Goal: Task Accomplishment & Management: Use online tool/utility

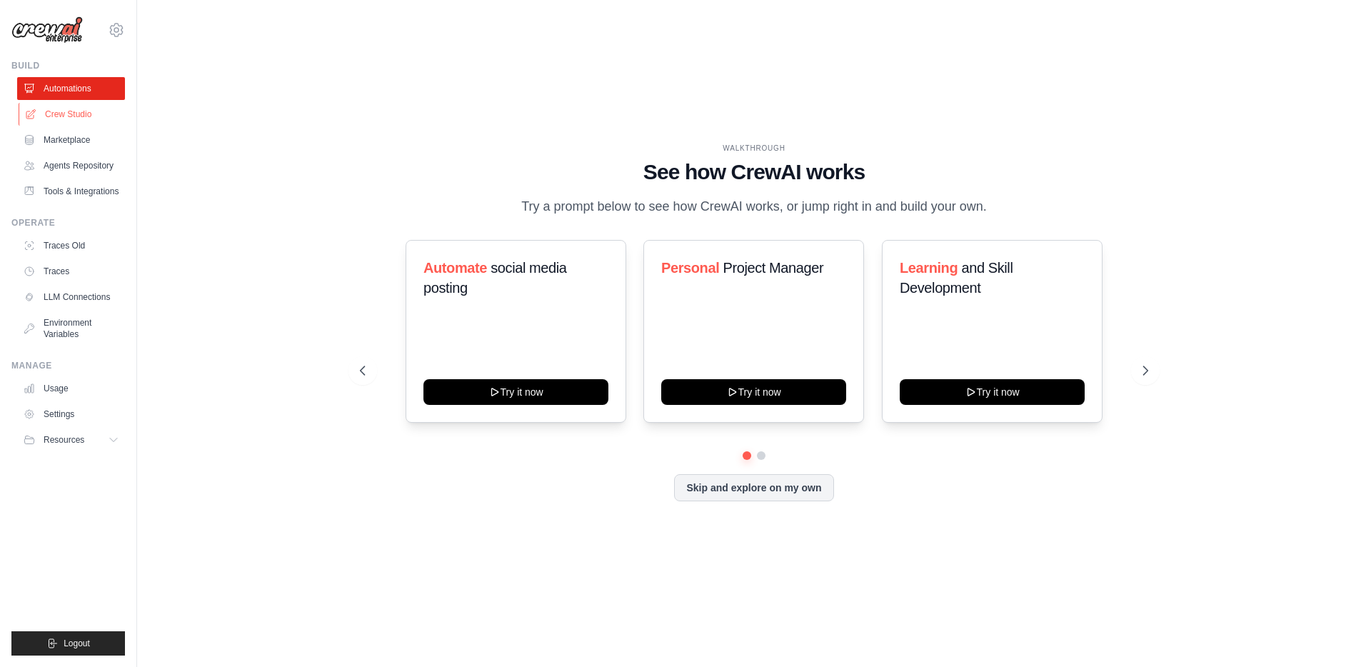
click at [64, 113] on link "Crew Studio" at bounding box center [73, 114] width 108 height 23
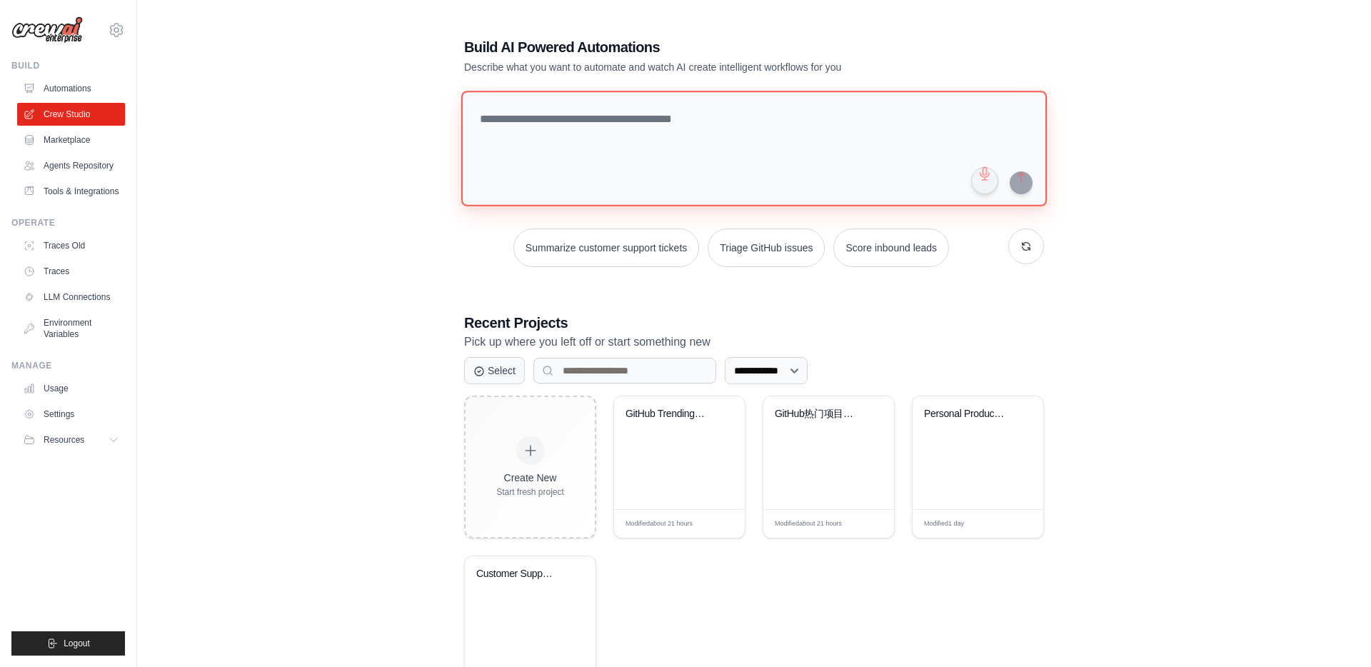
click at [628, 153] on textarea at bounding box center [754, 149] width 586 height 116
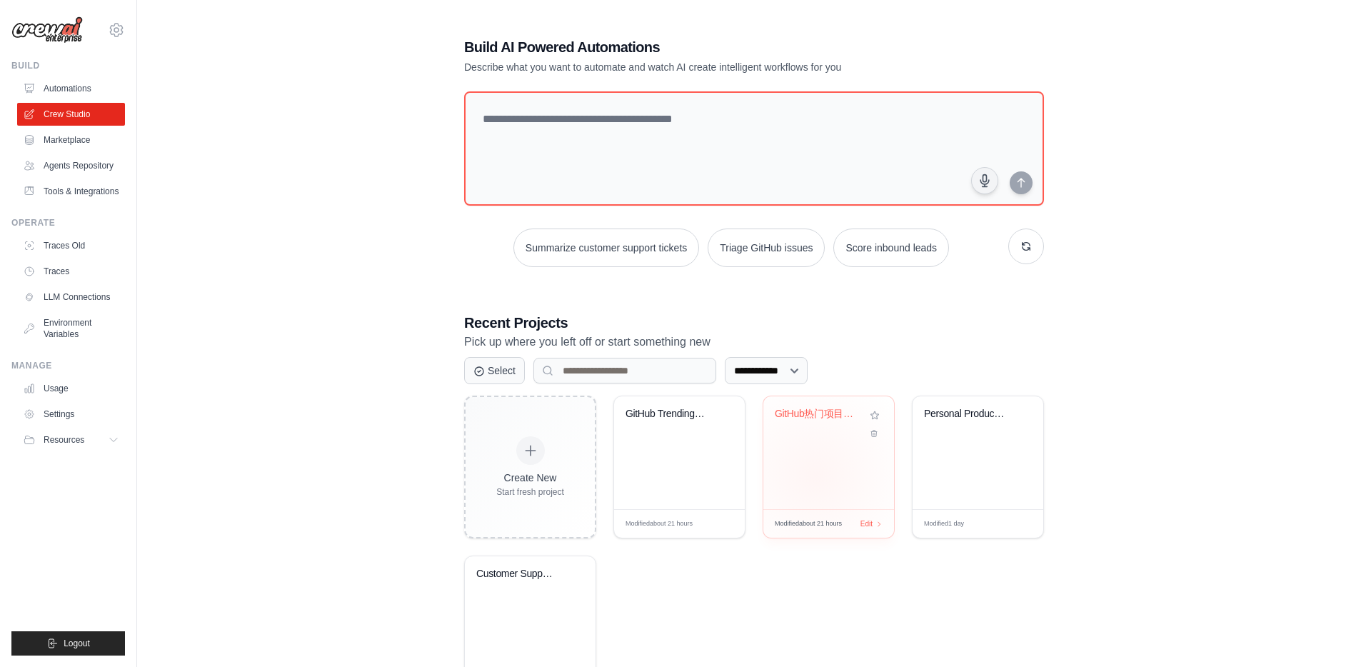
click at [816, 476] on div "GitHub热门项目AI分析与邮件报告系统" at bounding box center [828, 452] width 131 height 113
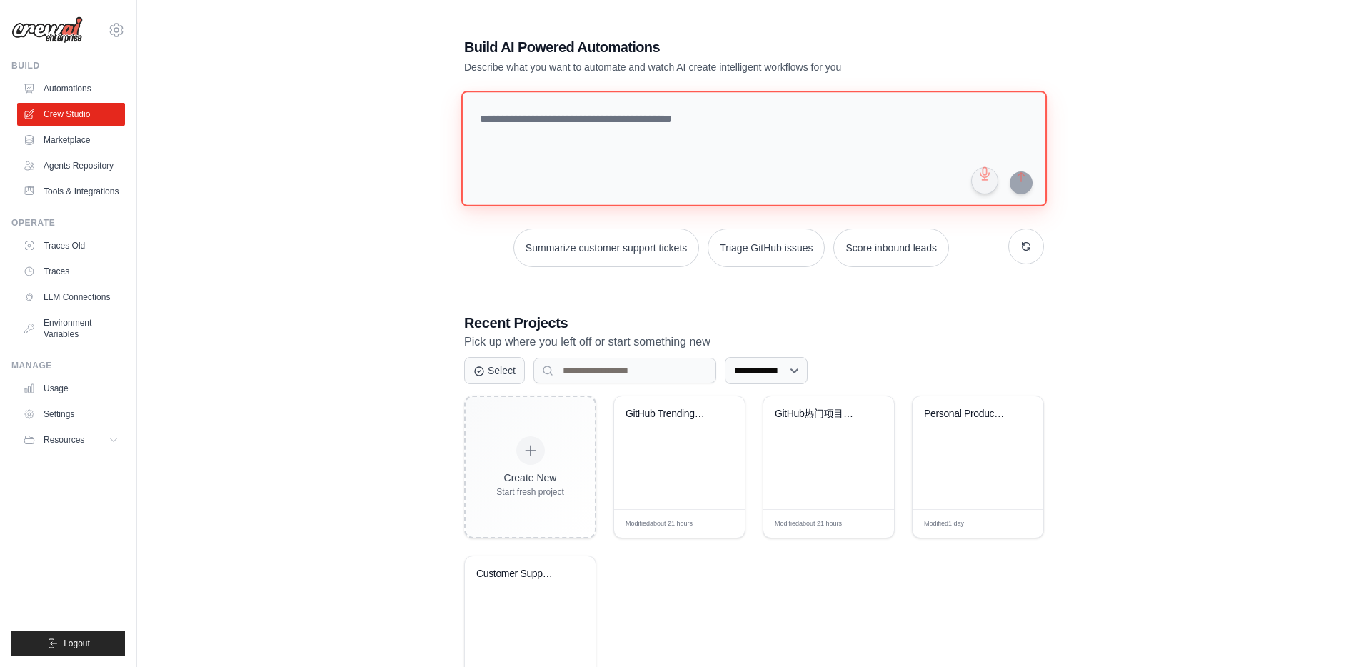
click at [575, 149] on textarea at bounding box center [754, 149] width 586 height 116
paste textarea "**********"
drag, startPoint x: 938, startPoint y: 134, endPoint x: 858, endPoint y: 121, distance: 80.4
click at [858, 121] on textarea "**********" at bounding box center [756, 149] width 591 height 116
type textarea "**********"
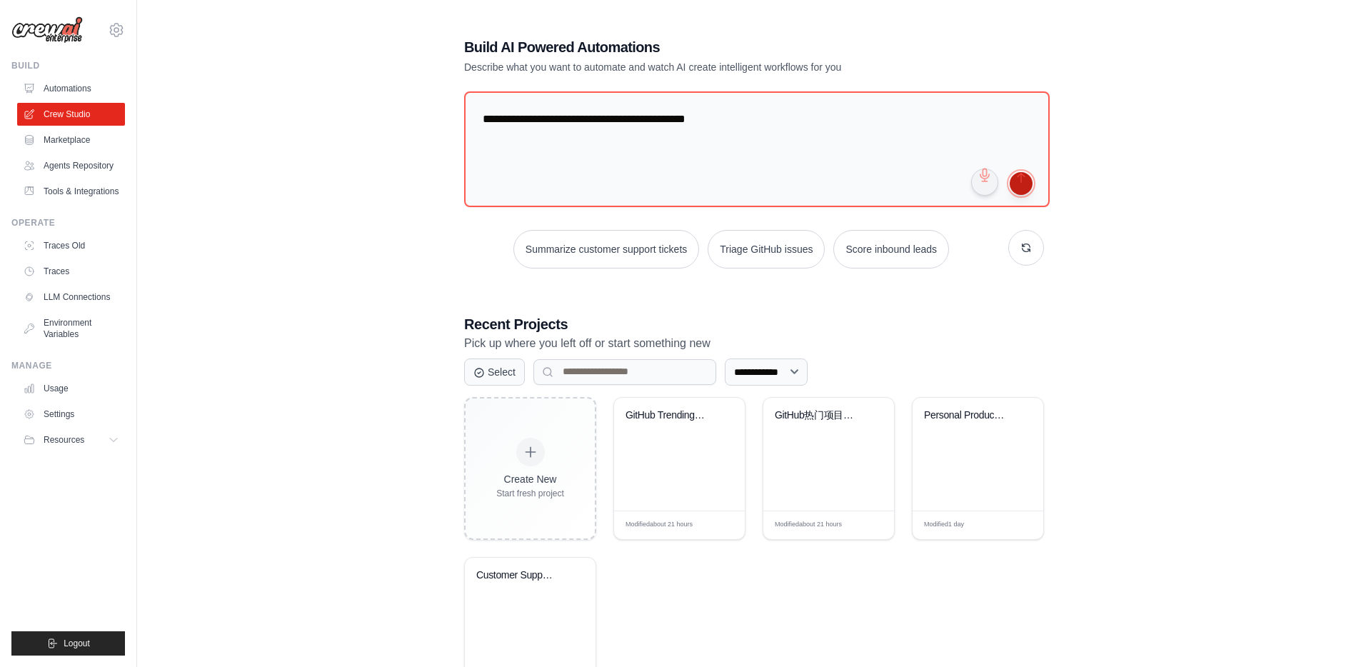
click at [1016, 181] on button "submit" at bounding box center [1021, 183] width 23 height 23
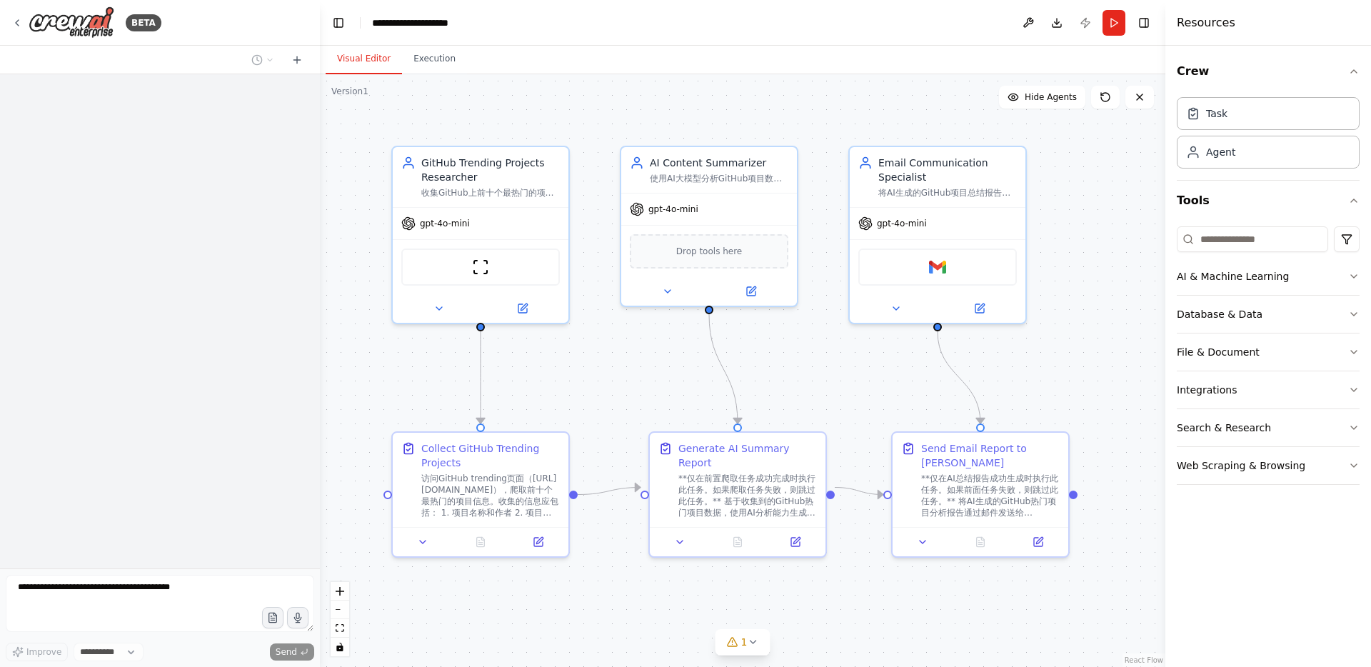
select select "****"
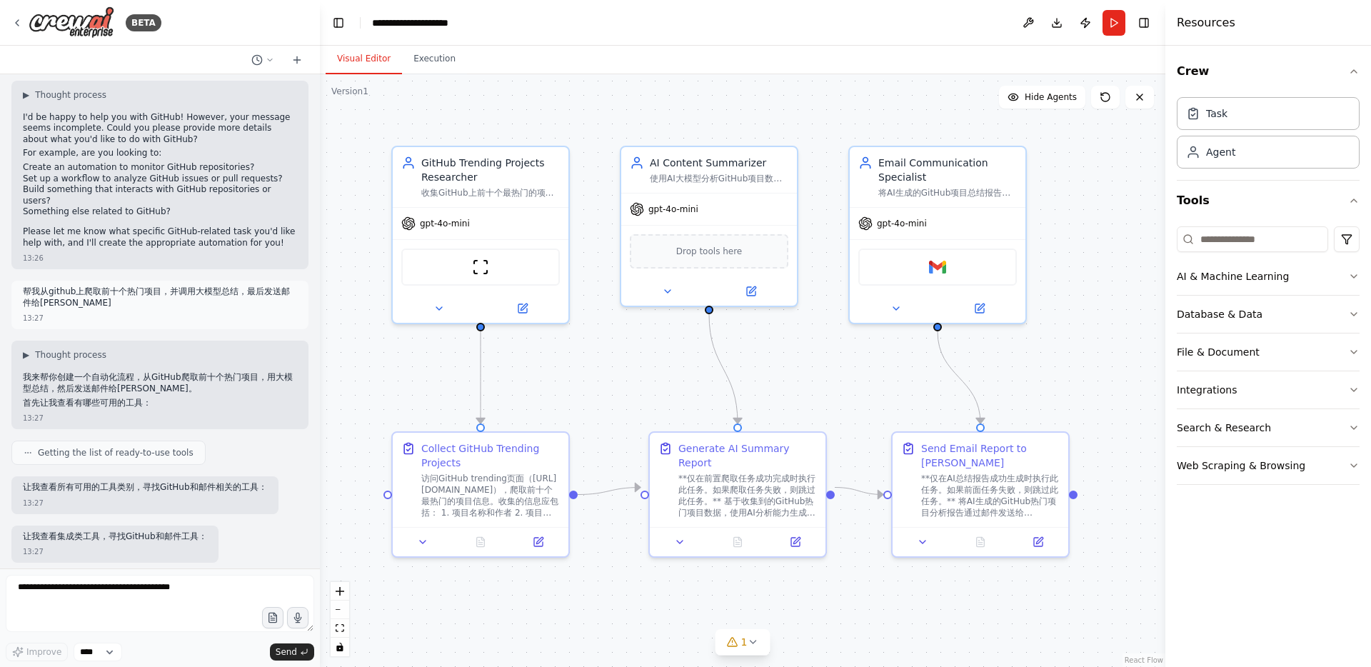
scroll to position [31, 0]
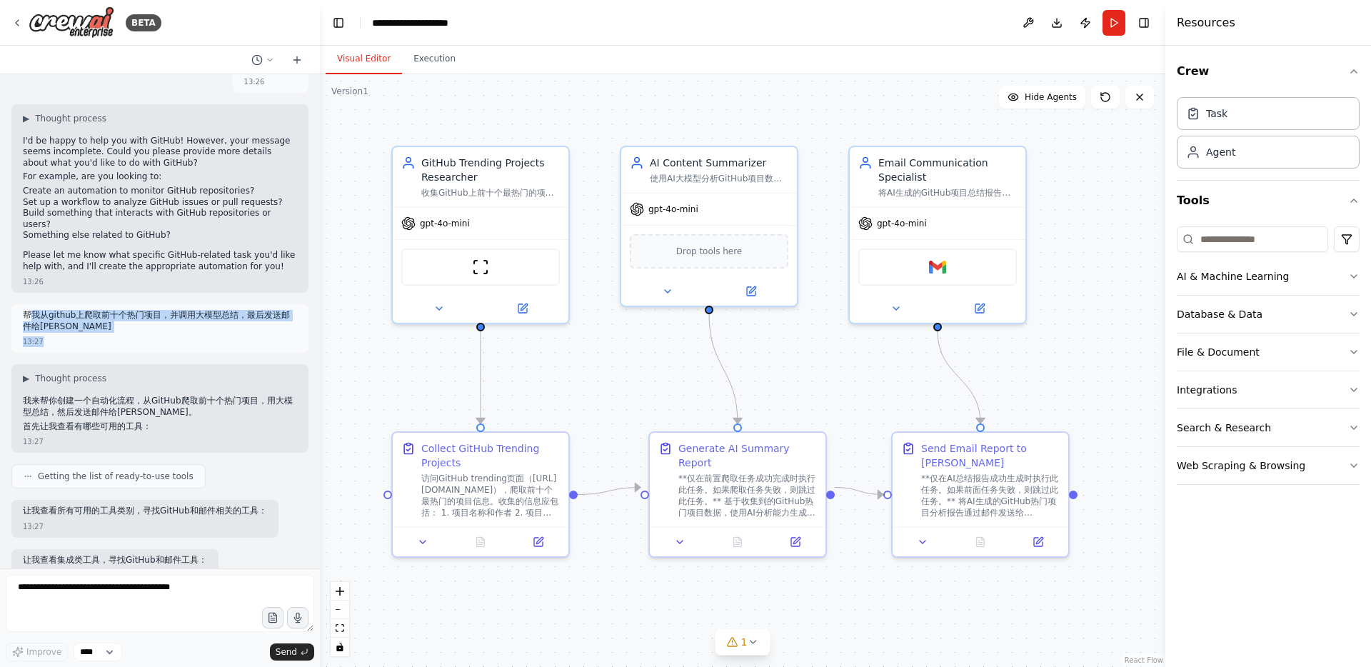
drag, startPoint x: 213, startPoint y: 327, endPoint x: 31, endPoint y: 302, distance: 183.8
click at [31, 304] on div "帮我从github上爬取前十个热门项目，并调用大模型总结，最后发送邮件给zhang san 13:27" at bounding box center [159, 328] width 297 height 49
click at [31, 310] on p "帮我从github上爬取前十个热门项目，并调用大模型总结，最后发送邮件给zhang san" at bounding box center [160, 321] width 274 height 22
drag, startPoint x: 24, startPoint y: 301, endPoint x: 92, endPoint y: 312, distance: 69.5
click at [92, 312] on p "帮我从github上爬取前十个热门项目，并调用大模型总结，最后发送邮件给zhang san" at bounding box center [160, 321] width 274 height 22
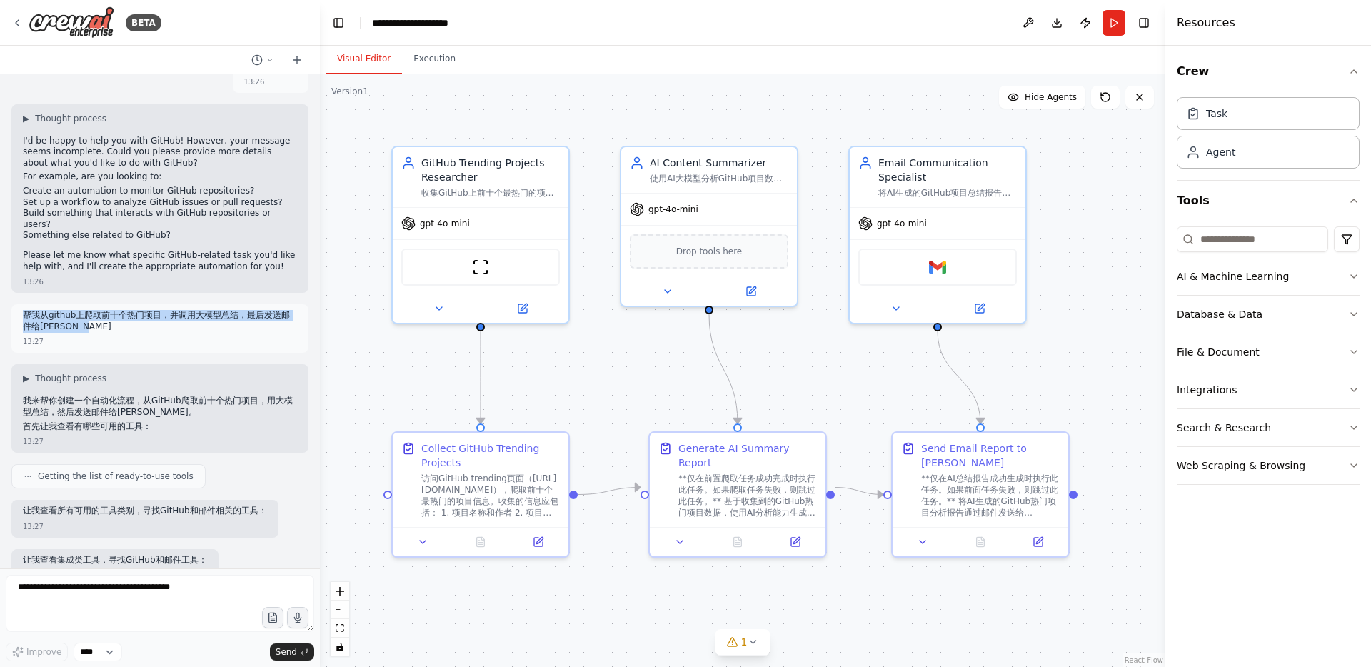
copy p "帮我从github上爬取前十个热门项目，并调用大模型总结，最后发送邮件给zhang san"
click at [18, 27] on icon at bounding box center [16, 22] width 11 height 11
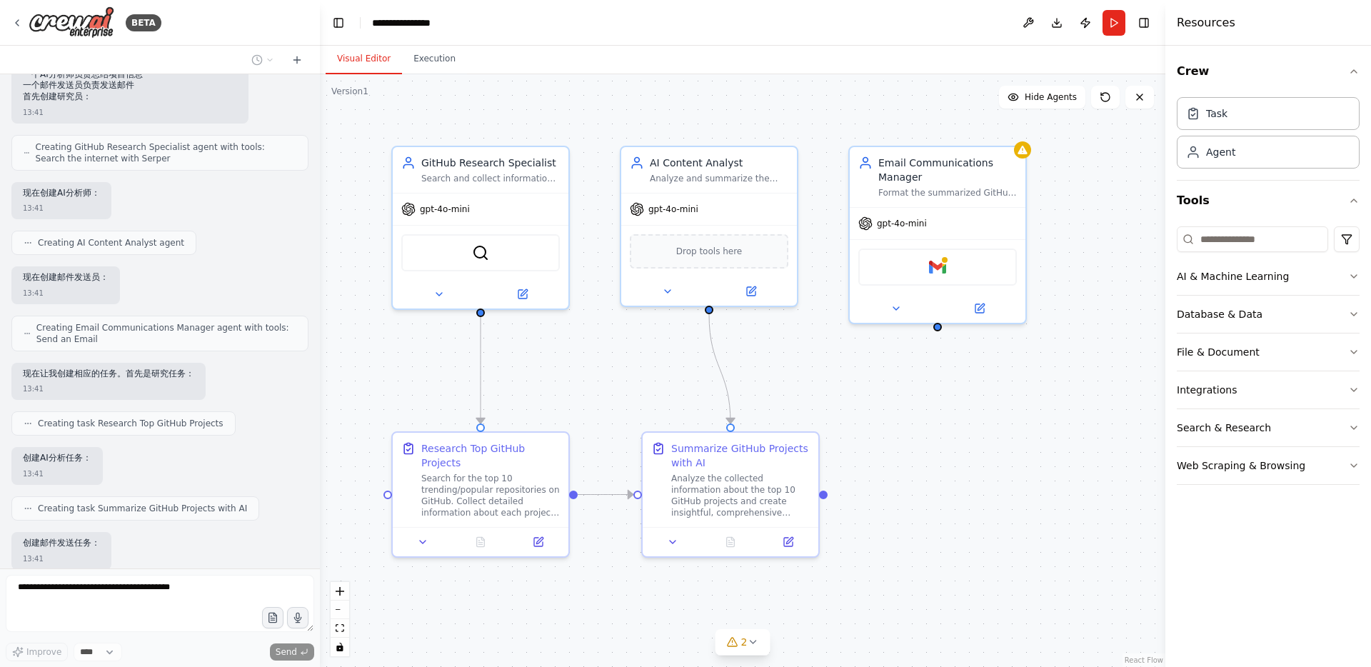
scroll to position [516, 0]
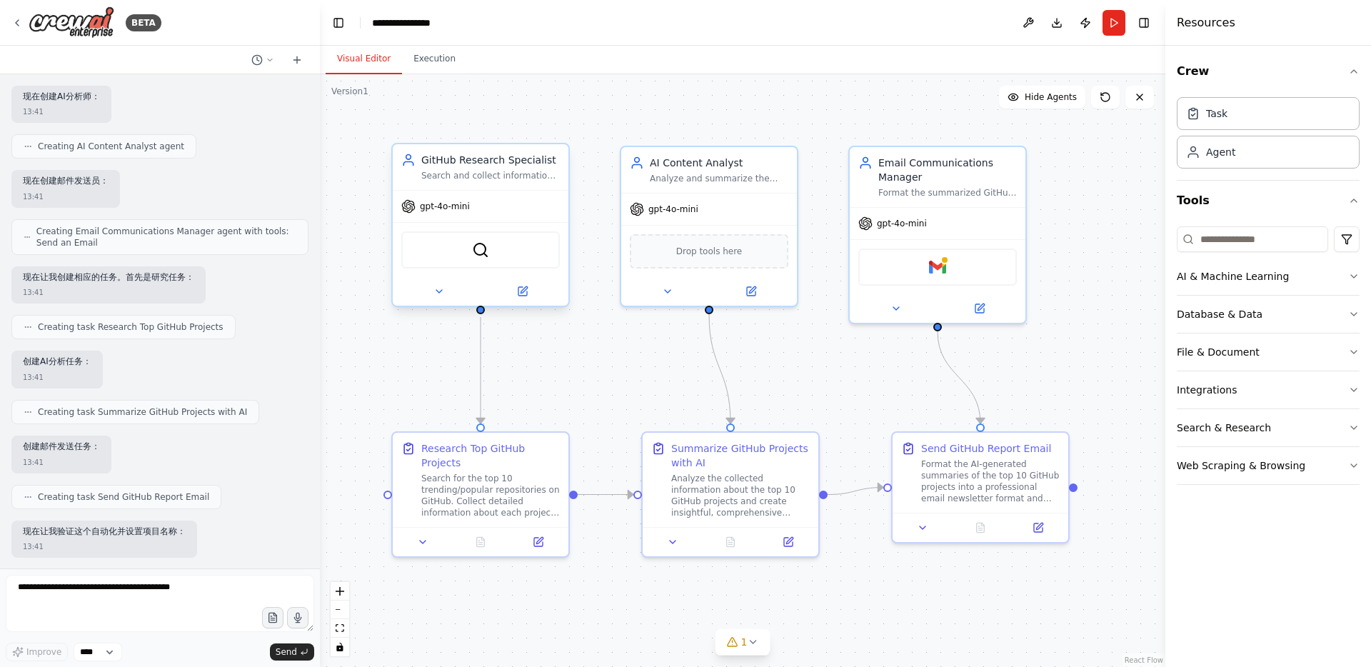
click at [480, 200] on div "gpt-4o-mini" at bounding box center [481, 206] width 176 height 31
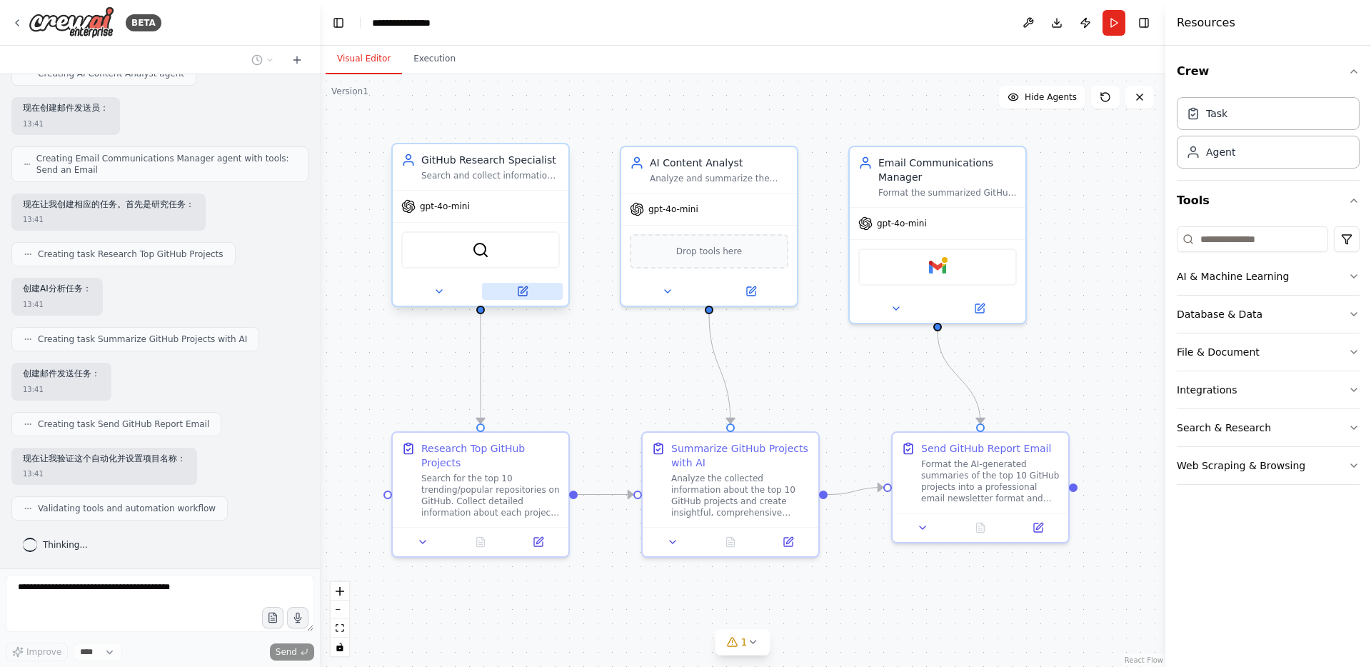
click at [525, 297] on button at bounding box center [522, 291] width 81 height 17
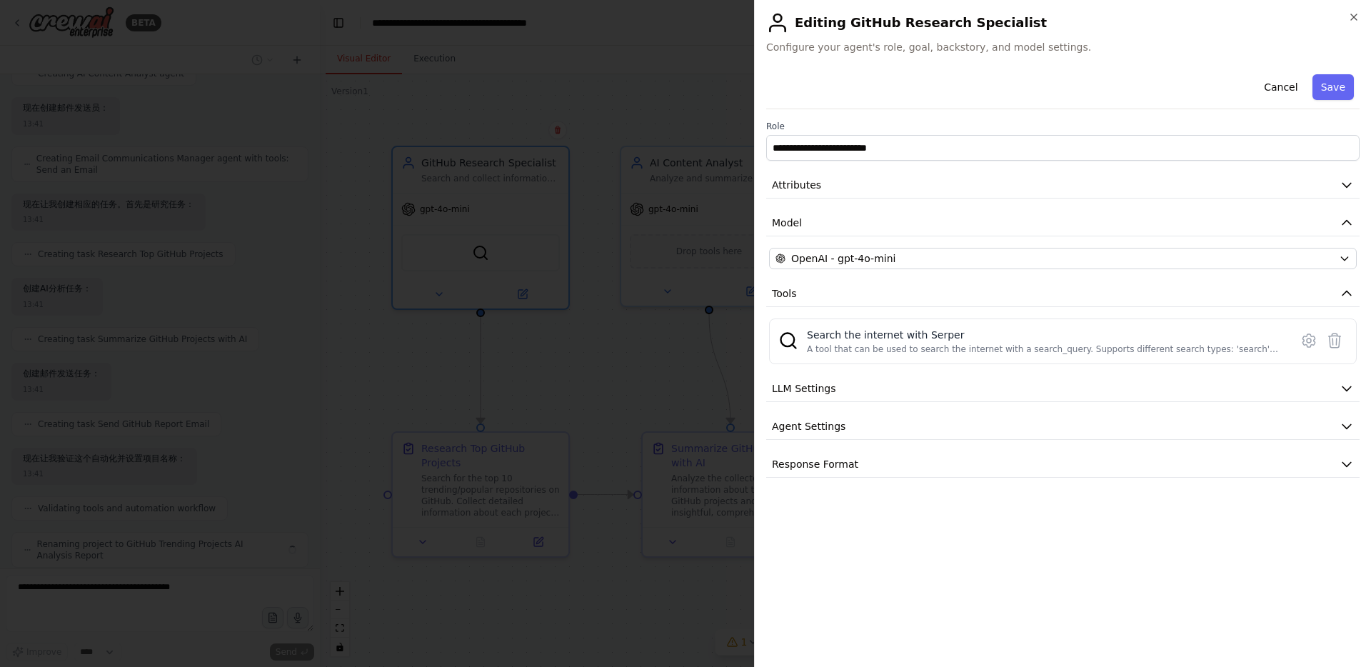
scroll to position [648, 0]
click at [792, 221] on span "Model" at bounding box center [787, 223] width 30 height 14
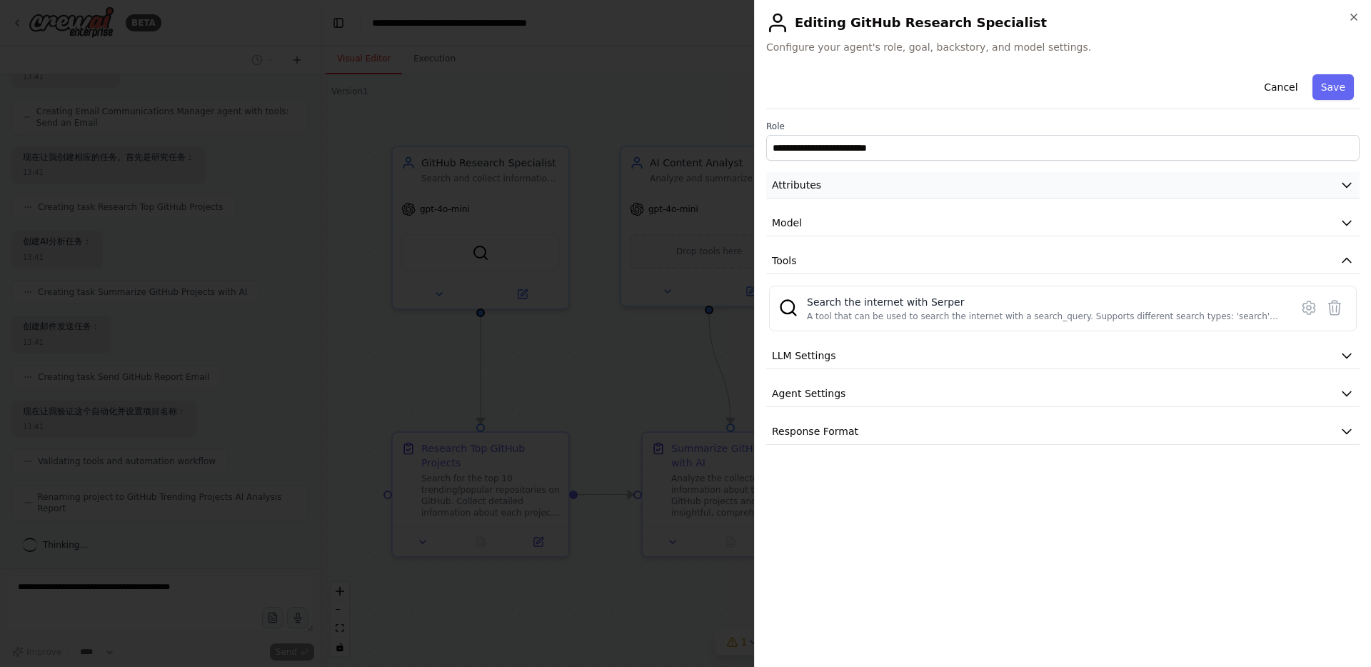
click at [792, 194] on button "Attributes" at bounding box center [1062, 185] width 593 height 26
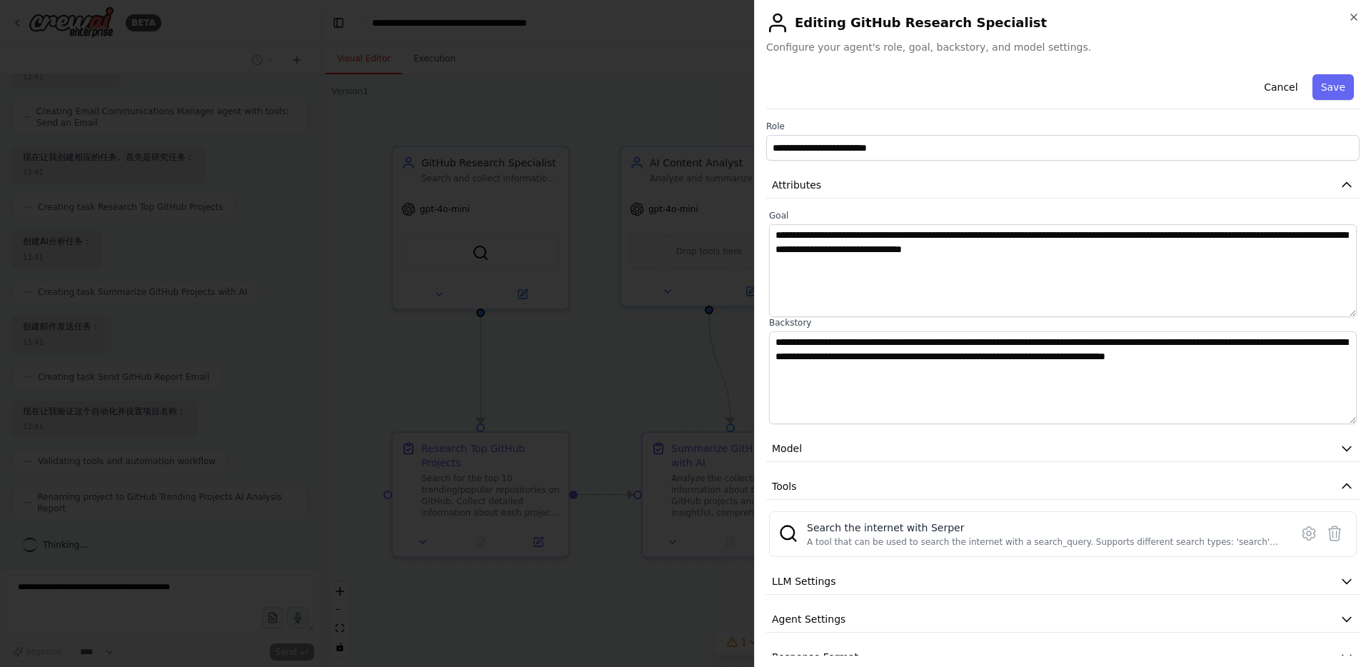
scroll to position [26, 0]
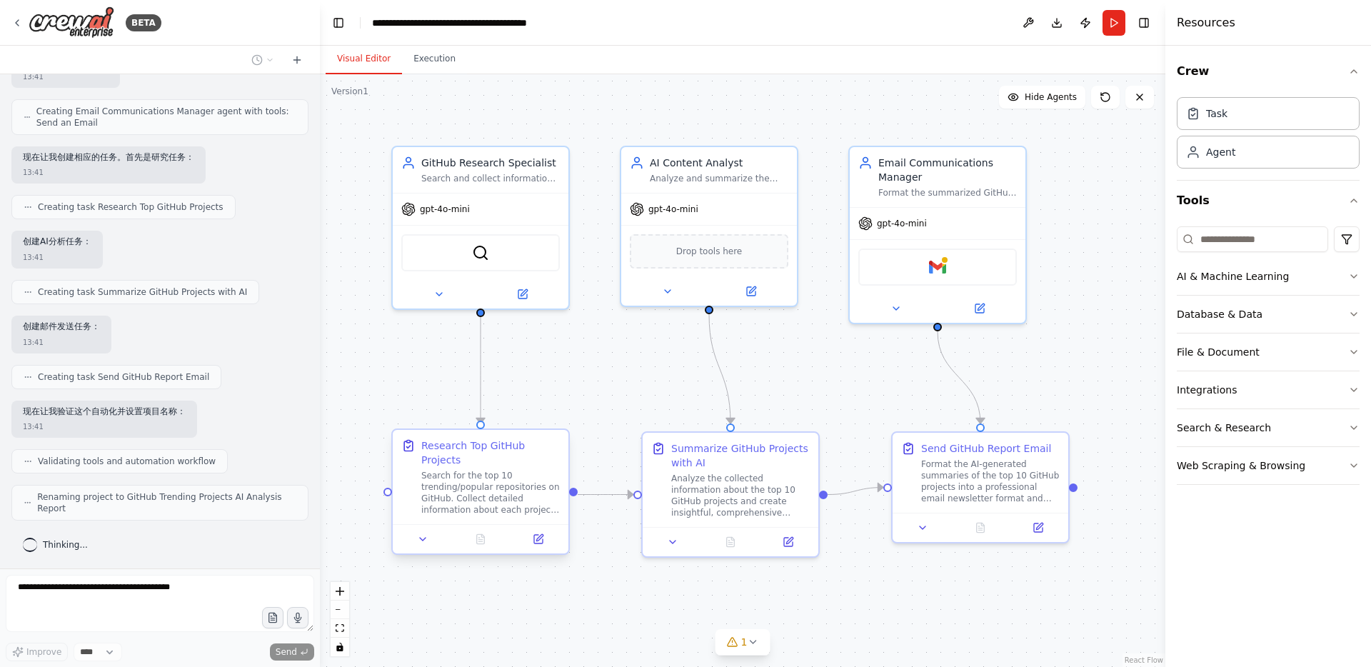
click at [502, 509] on div "Search for the top 10 trending/popular repositories on GitHub. Collect detailed…" at bounding box center [490, 493] width 139 height 46
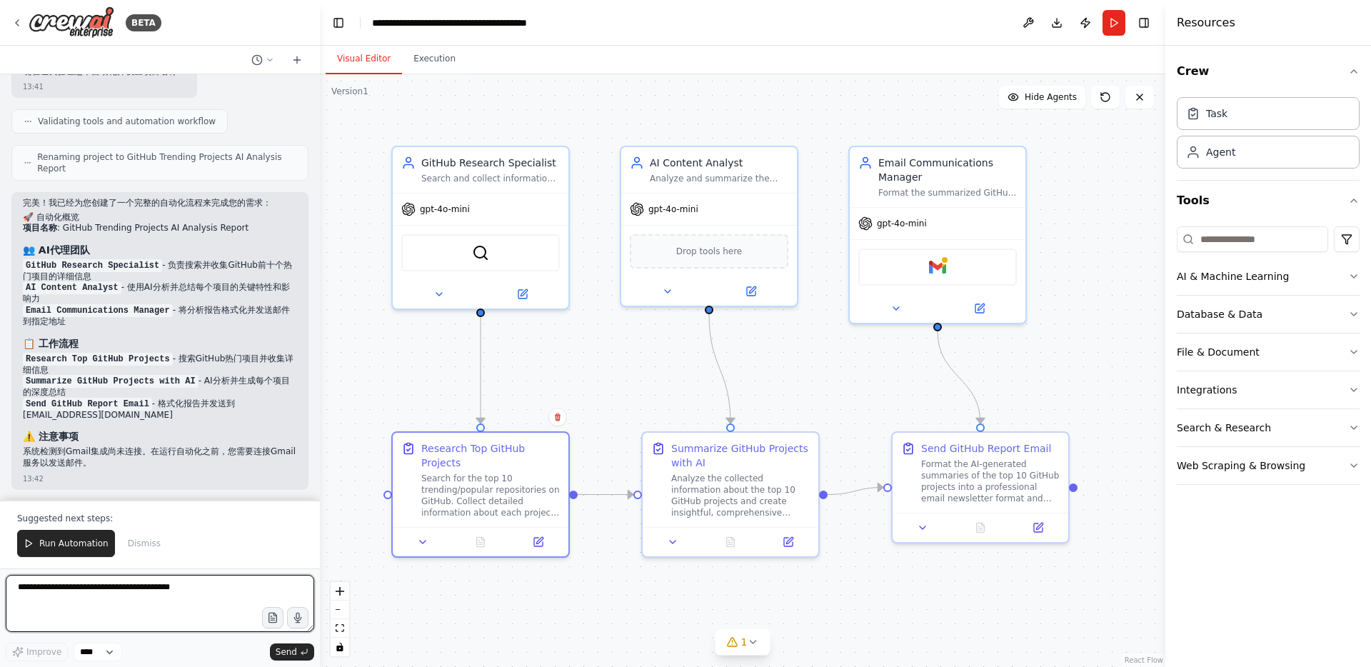
scroll to position [1049, 0]
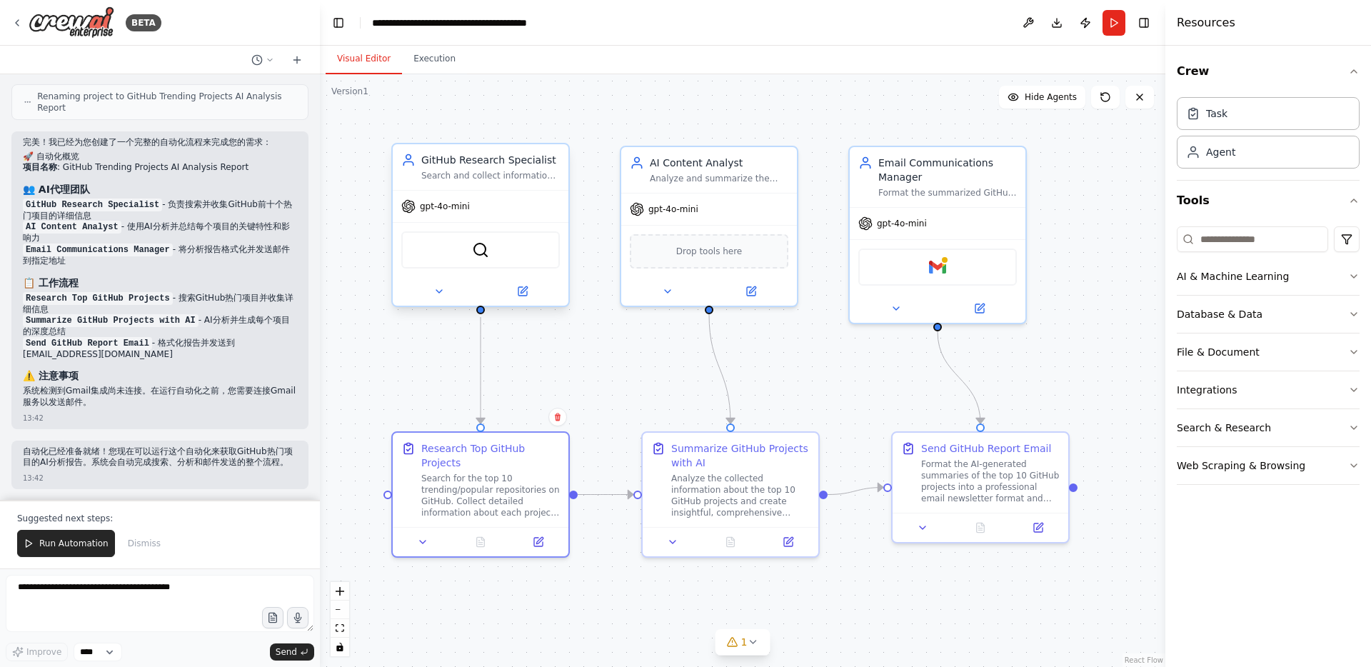
click at [478, 186] on div "GitHub Research Specialist Search and collect information about the top 10 tren…" at bounding box center [481, 167] width 176 height 46
click at [1048, 25] on button "Download" at bounding box center [1056, 23] width 23 height 26
drag, startPoint x: 830, startPoint y: 408, endPoint x: 745, endPoint y: 404, distance: 85.1
click at [745, 404] on div ".deletable-edge-delete-btn { width: 20px; height: 20px; border: 0px solid #ffff…" at bounding box center [742, 370] width 845 height 593
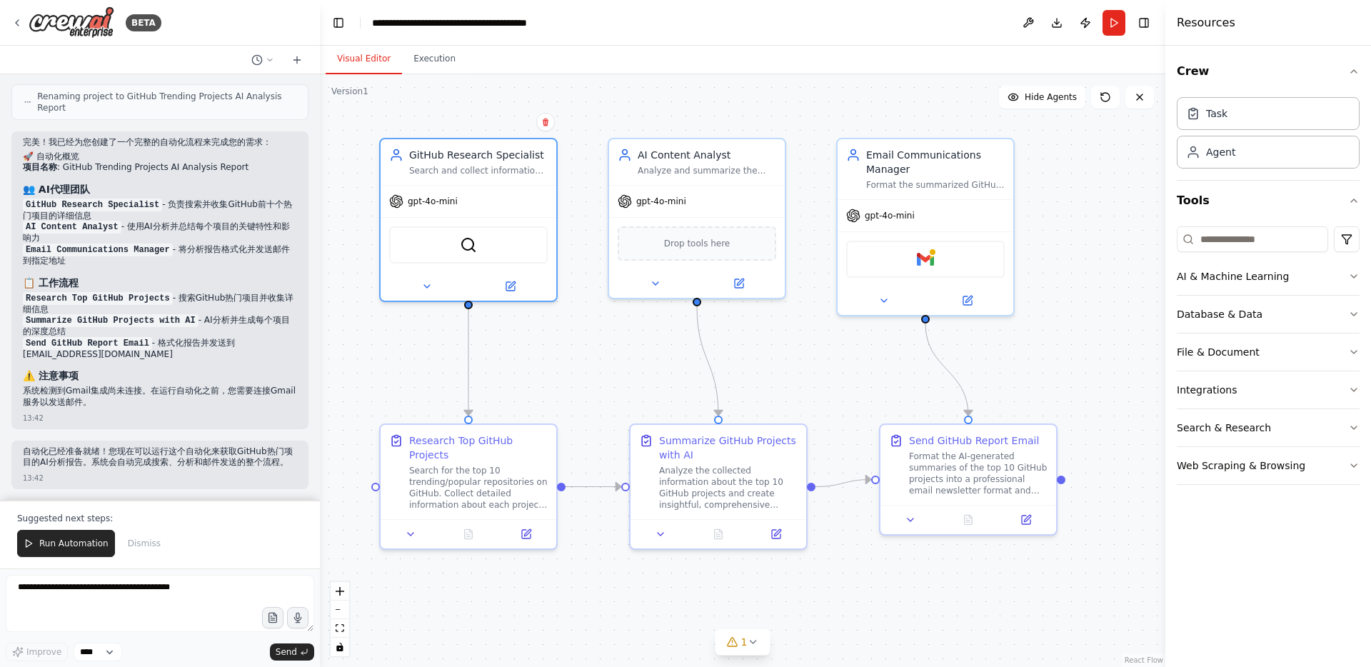
drag, startPoint x: 730, startPoint y: 396, endPoint x: 817, endPoint y: 392, distance: 87.2
click at [817, 392] on div ".deletable-edge-delete-btn { width: 20px; height: 20px; border: 0px solid #ffff…" at bounding box center [742, 370] width 845 height 593
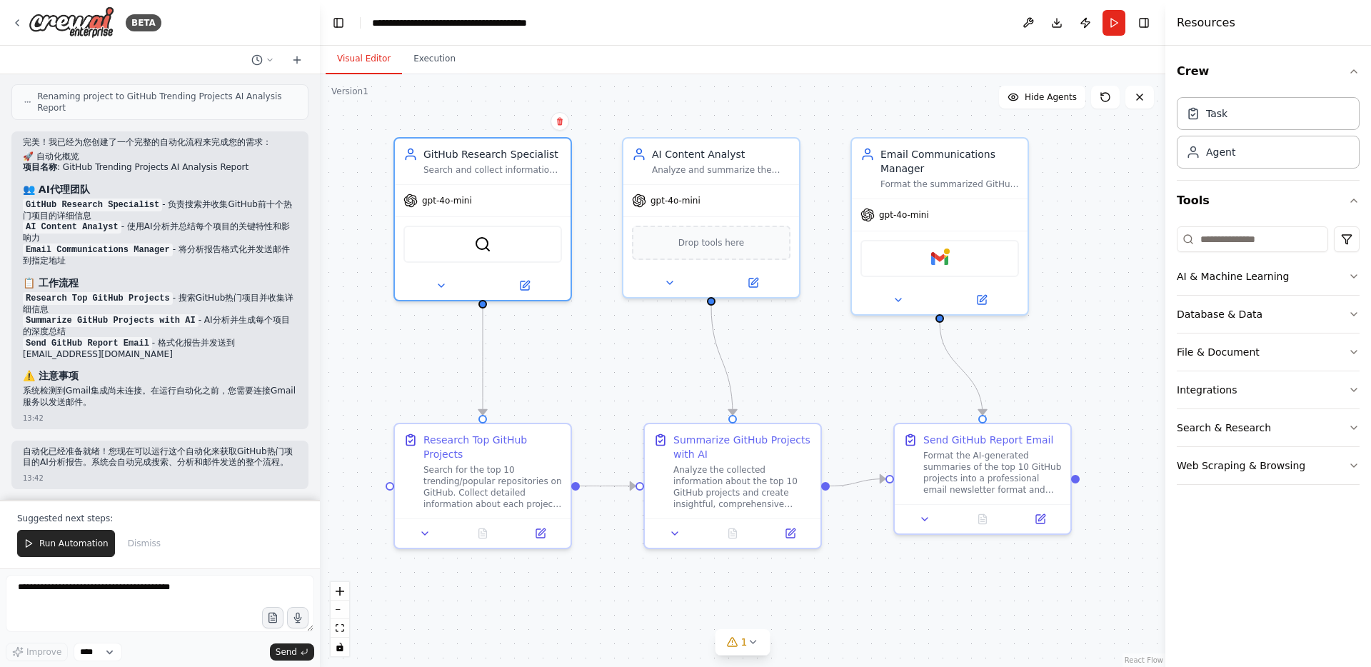
click at [49, 563] on div "Suggested next steps: Run Automation Dismiss" at bounding box center [160, 534] width 320 height 69
click at [42, 554] on button "Run Automation" at bounding box center [66, 543] width 98 height 27
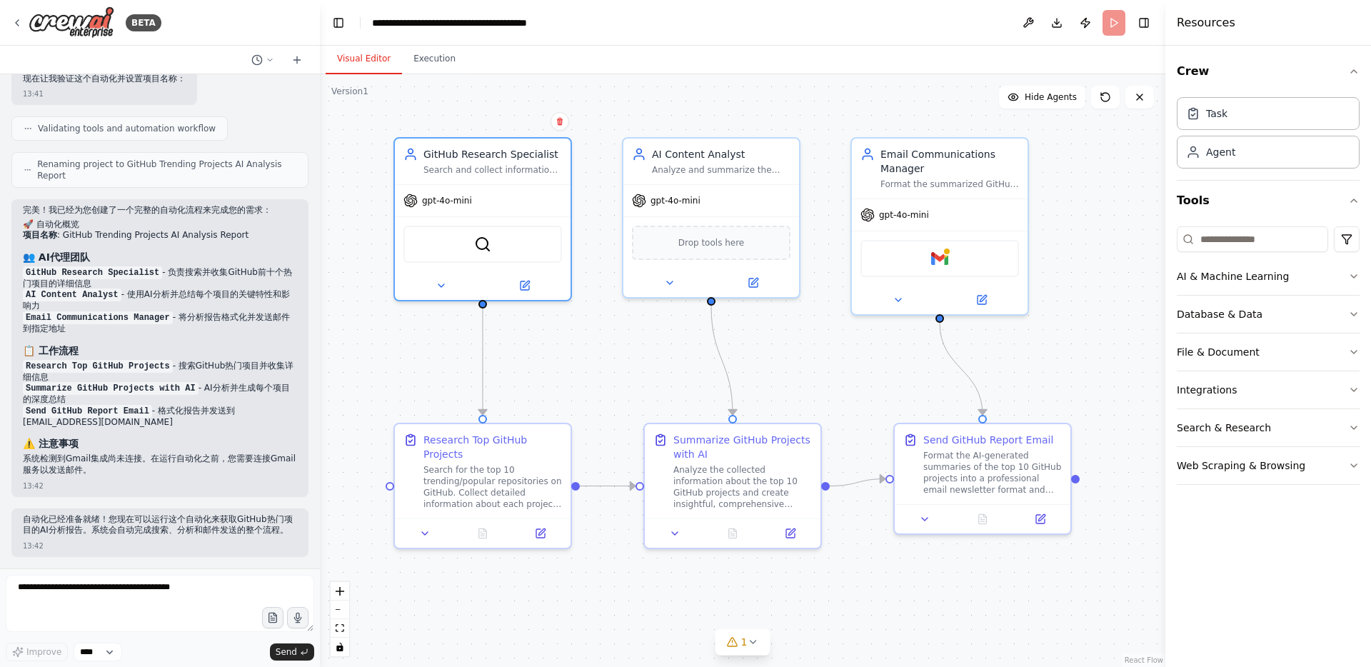
scroll to position [980, 0]
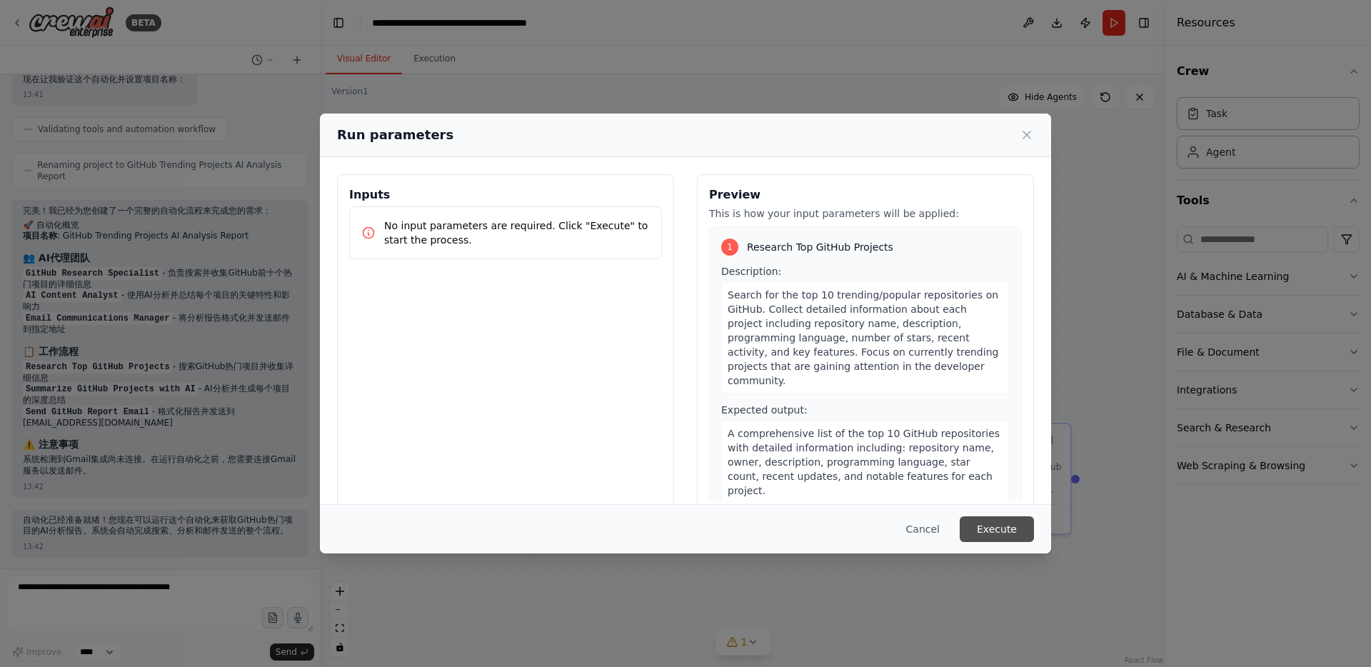
click at [1012, 536] on button "Execute" at bounding box center [997, 529] width 74 height 26
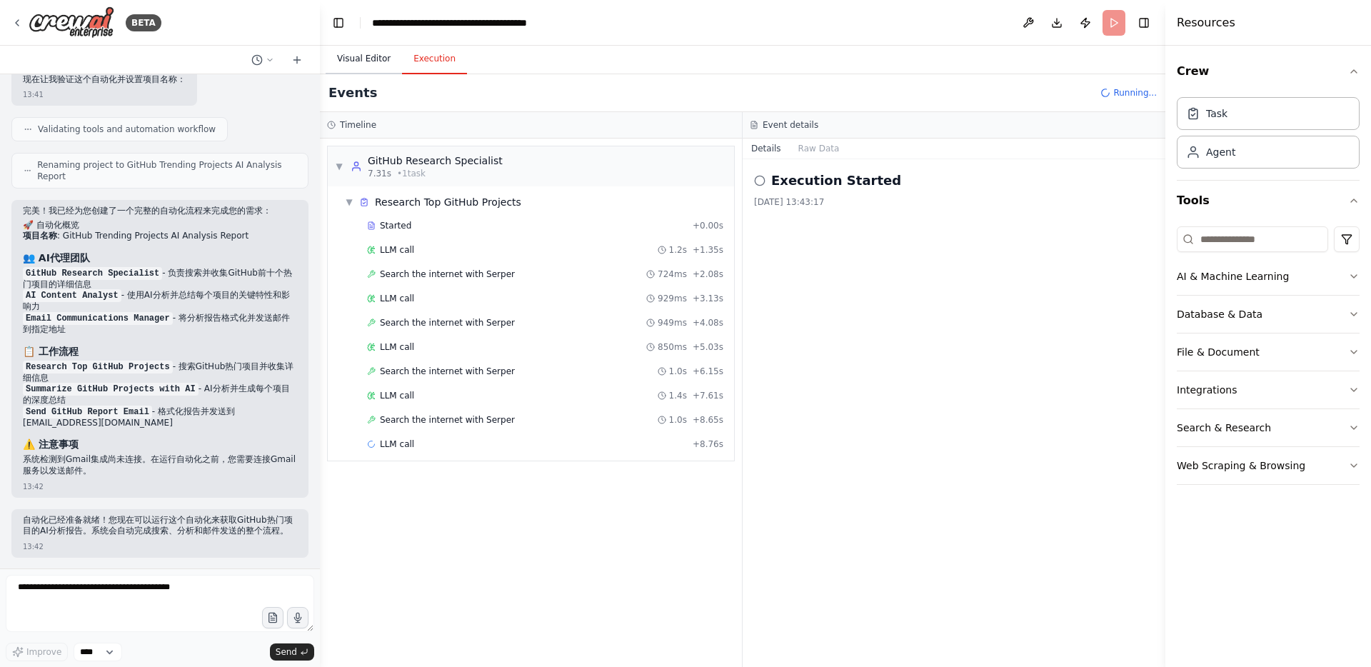
click at [347, 59] on button "Visual Editor" at bounding box center [364, 59] width 76 height 30
click at [421, 57] on button "Execution" at bounding box center [434, 59] width 65 height 30
click at [350, 202] on span "▼" at bounding box center [349, 201] width 9 height 11
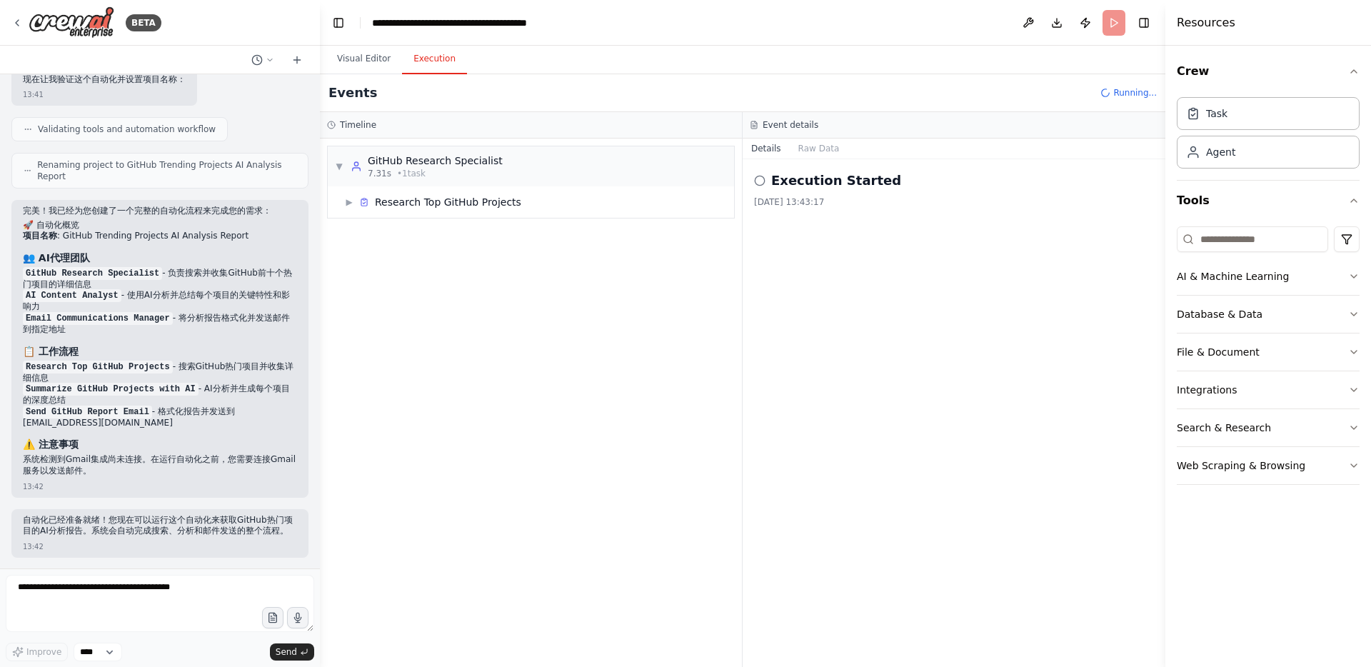
click at [356, 41] on header "**********" at bounding box center [742, 23] width 845 height 46
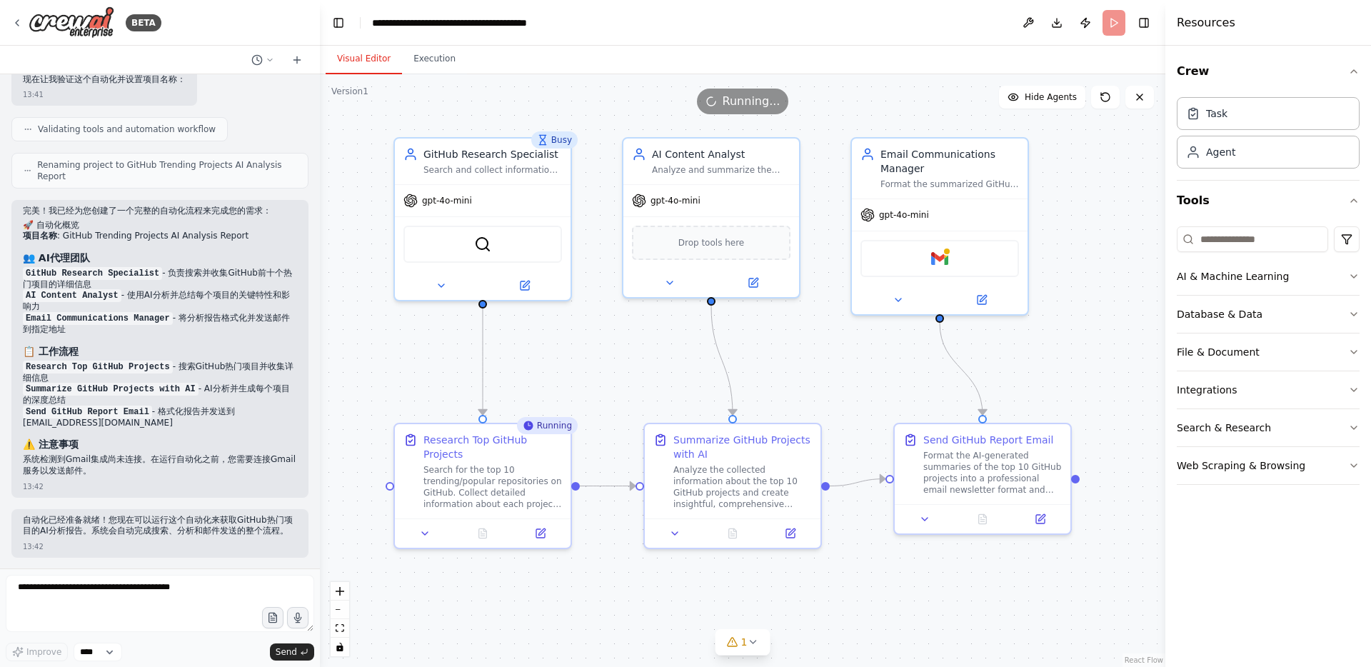
click at [365, 51] on button "Visual Editor" at bounding box center [364, 59] width 76 height 30
click at [455, 26] on div "**********" at bounding box center [452, 23] width 161 height 14
click at [933, 466] on div "Format the AI-generated summaries of the top 10 GitHub projects into a professi…" at bounding box center [992, 470] width 139 height 46
click at [1042, 520] on icon at bounding box center [1040, 516] width 9 height 9
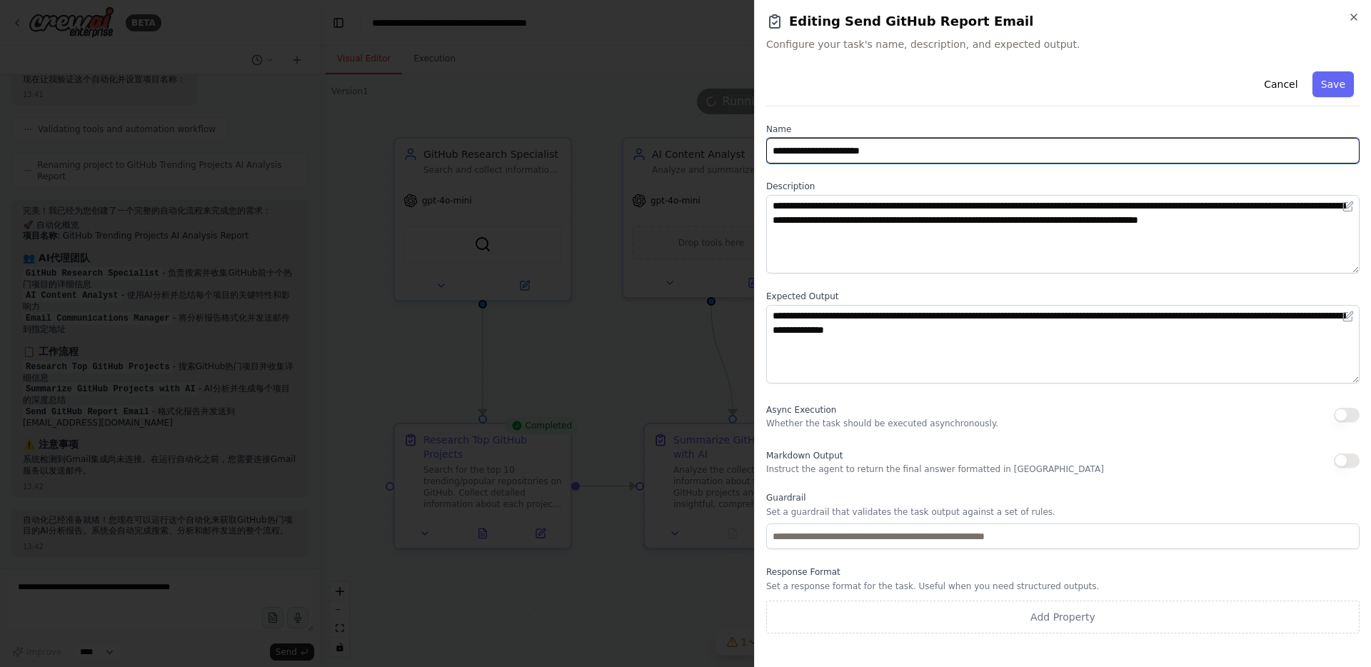
click at [888, 147] on input "**********" at bounding box center [1062, 151] width 593 height 26
click at [910, 151] on input "**********" at bounding box center [1062, 151] width 593 height 26
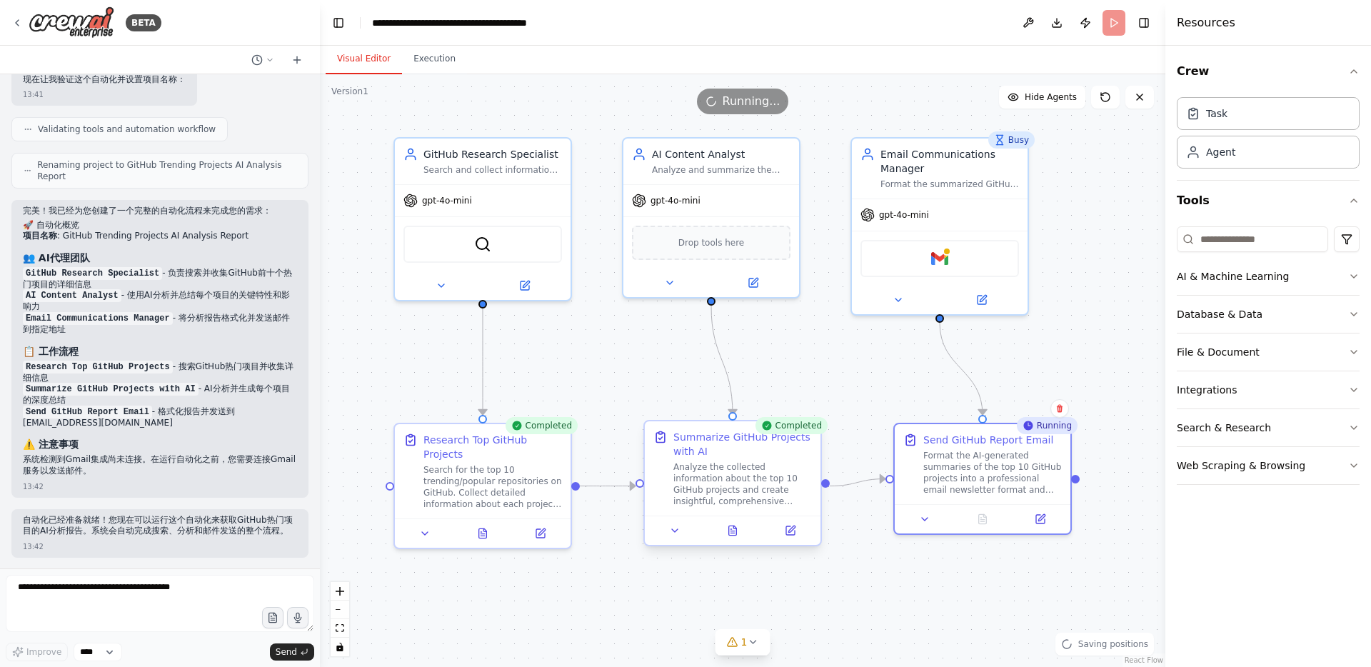
click at [763, 463] on div "Analyze the collected information about the top 10 GitHub projects and create i…" at bounding box center [742, 484] width 139 height 46
click at [794, 532] on icon at bounding box center [790, 530] width 9 height 9
click at [1015, 476] on div "Format the AI-generated summaries of the top 10 GitHub projects into a professi…" at bounding box center [992, 470] width 139 height 46
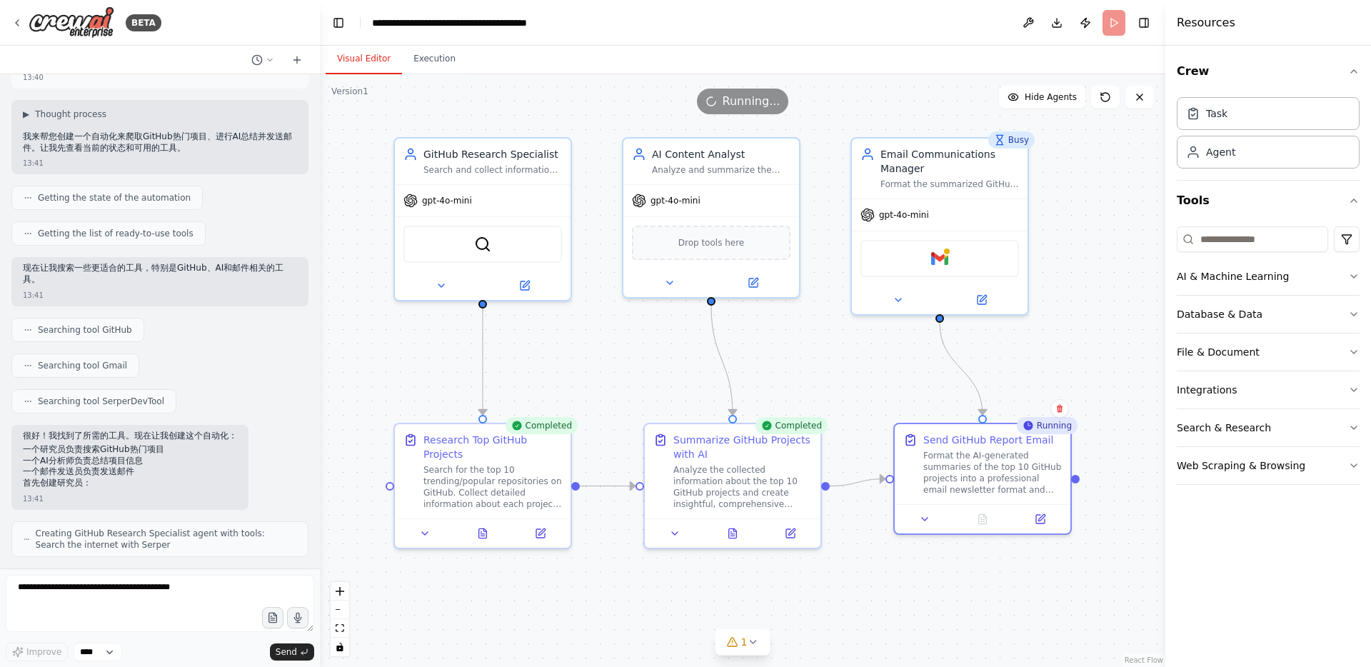
scroll to position [0, 0]
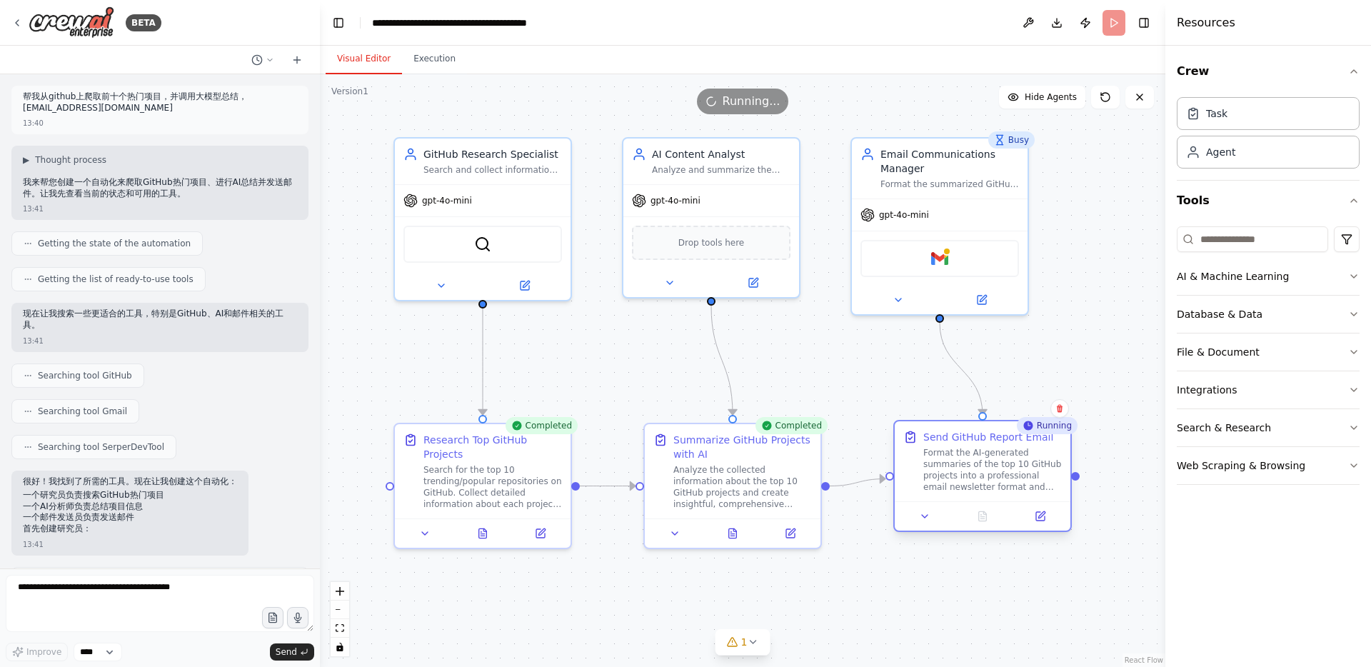
click at [945, 446] on div "Send GitHub Report Email Format the AI-generated summaries of the top 10 GitHub…" at bounding box center [992, 461] width 139 height 63
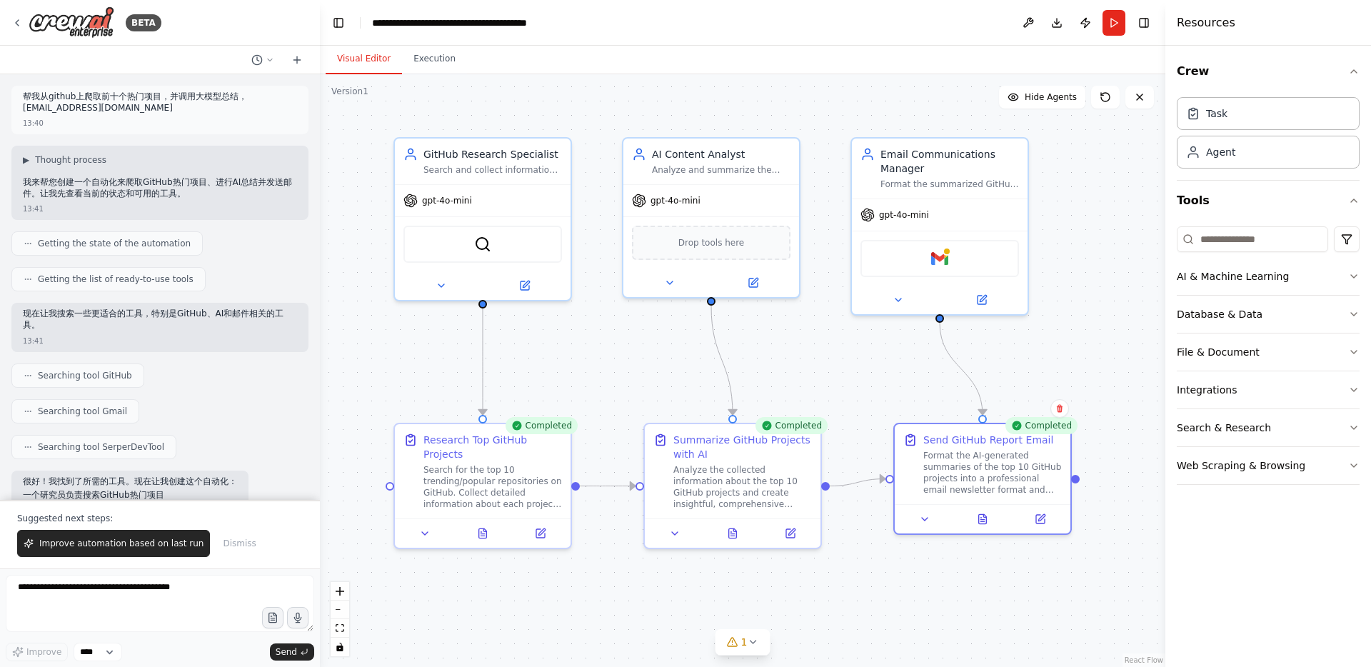
click at [427, 348] on div ".deletable-edge-delete-btn { width: 20px; height: 20px; border: 0px solid #ffff…" at bounding box center [742, 370] width 845 height 593
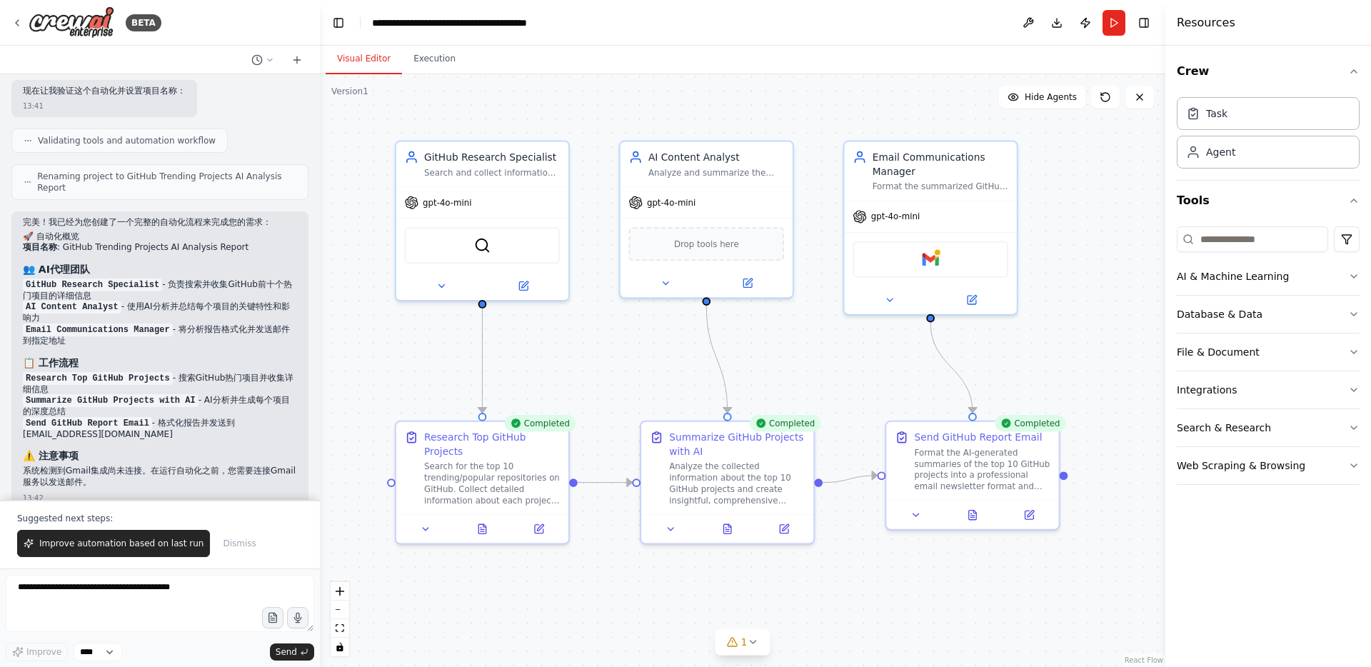
scroll to position [966, 0]
drag, startPoint x: 146, startPoint y: 248, endPoint x: 197, endPoint y: 374, distance: 135.5
click at [197, 374] on div "完美！我已经为您创建了一个完整的自动化流程来完成您的需求： 🚀 自动化概览 项目名称 : GitHub Trending Projects AI Analys…" at bounding box center [160, 357] width 274 height 274
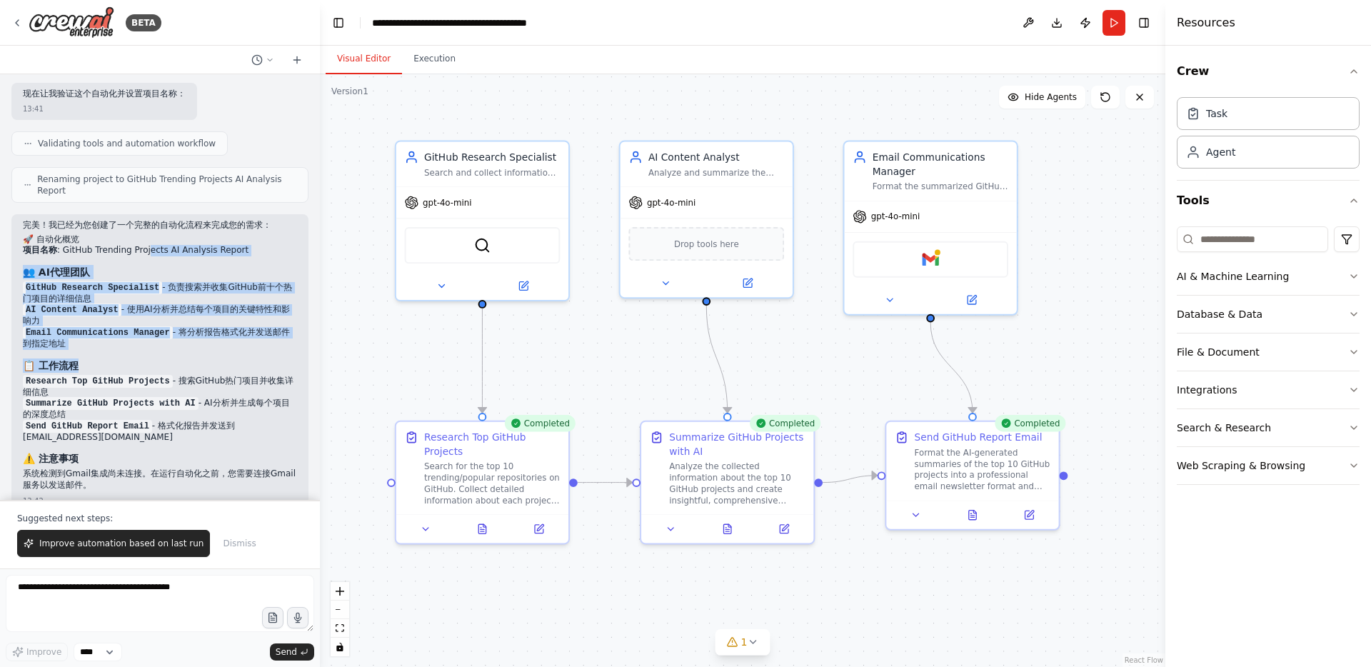
click at [197, 374] on div "完美！我已经为您创建了一个完整的自动化流程来完成您的需求： 🚀 自动化概览 项目名称 : GitHub Trending Projects AI Analys…" at bounding box center [160, 357] width 274 height 274
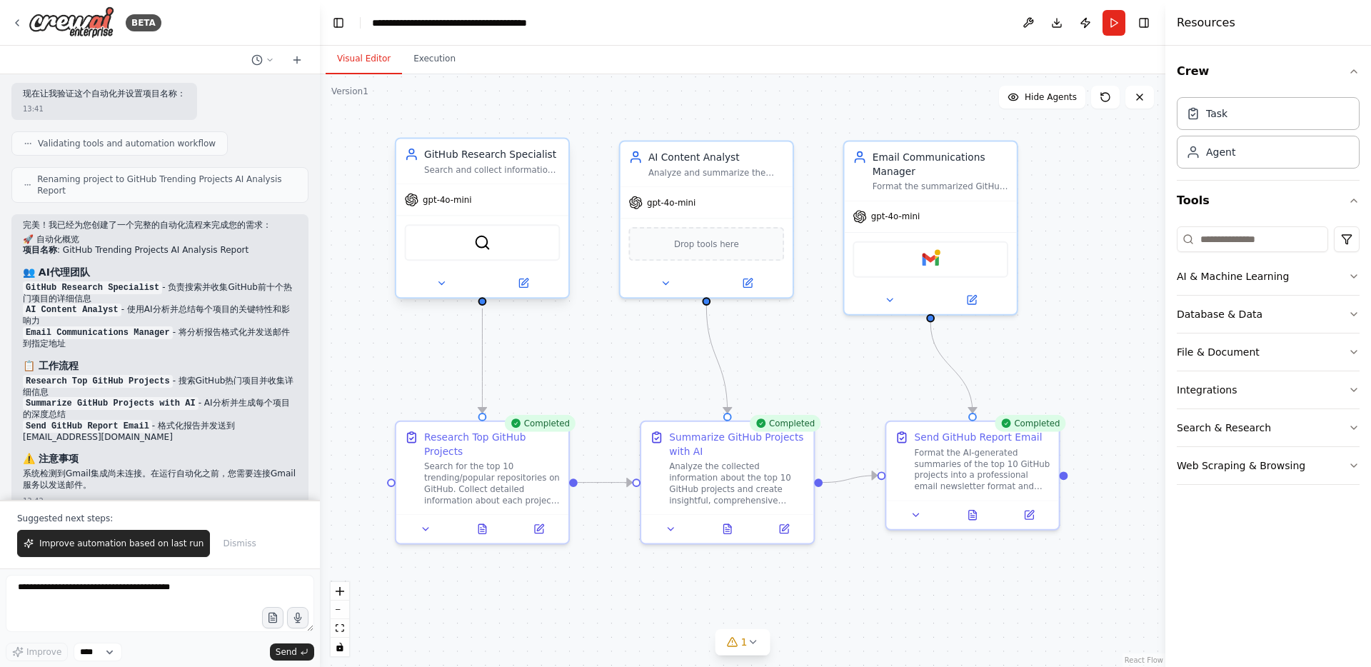
click at [490, 179] on div "GitHub Research Specialist Search and collect information about the top 10 tren…" at bounding box center [482, 161] width 172 height 45
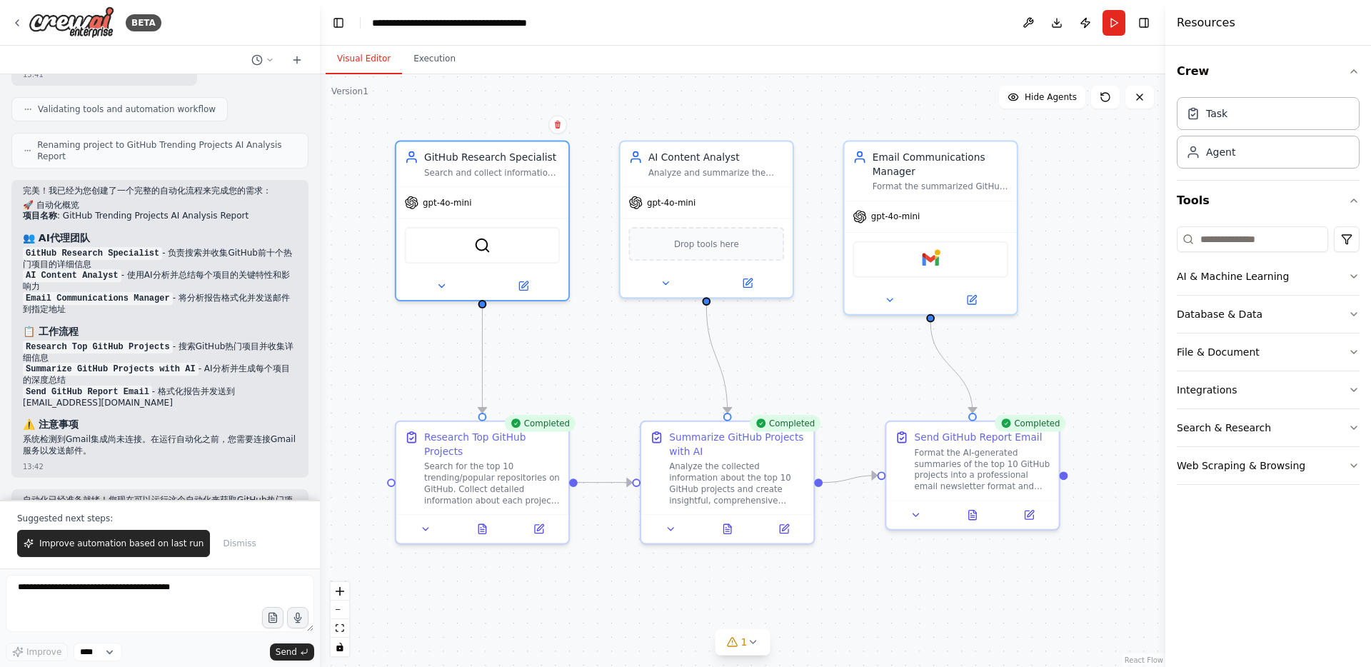
scroll to position [999, 0]
drag, startPoint x: 150, startPoint y: 198, endPoint x: 152, endPoint y: 348, distance: 150.0
click at [152, 348] on div "完美！我已经为您创建了一个完整的自动化流程来完成您的需求： 🚀 自动化概览 项目名称 : GitHub Trending Projects AI Analys…" at bounding box center [160, 324] width 274 height 274
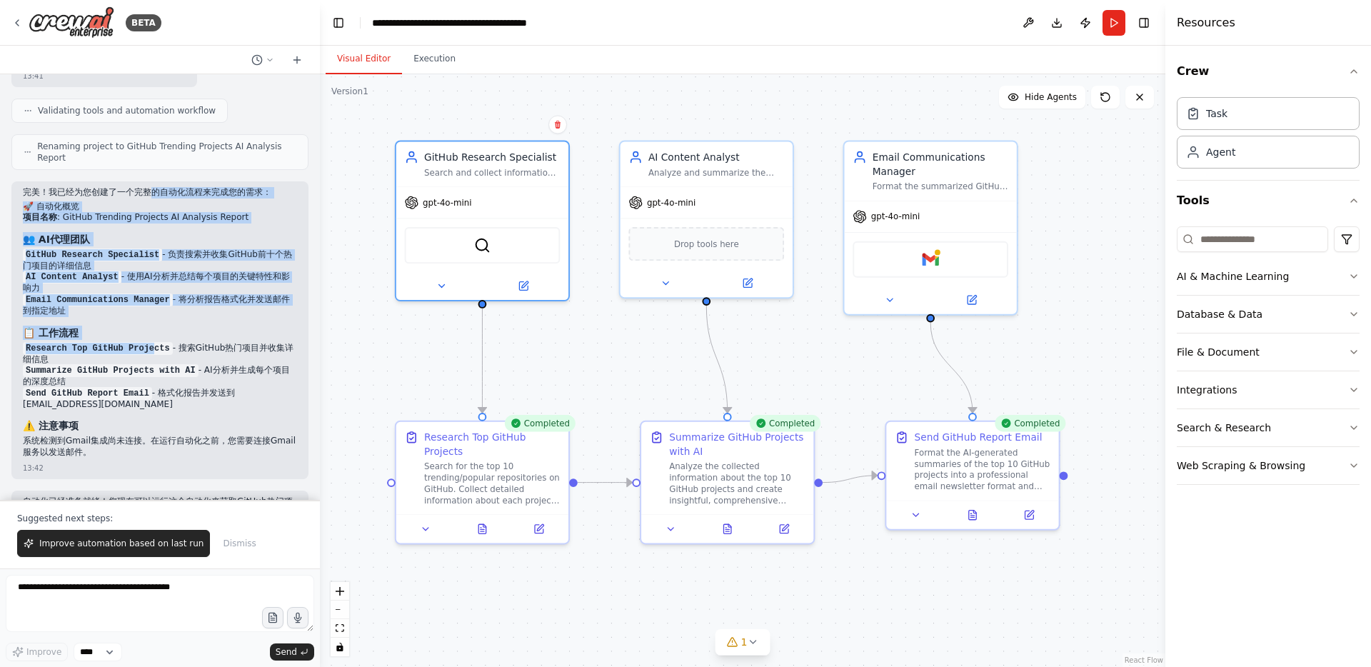
click at [152, 348] on code "Research Top GitHub Projects" at bounding box center [98, 348] width 150 height 13
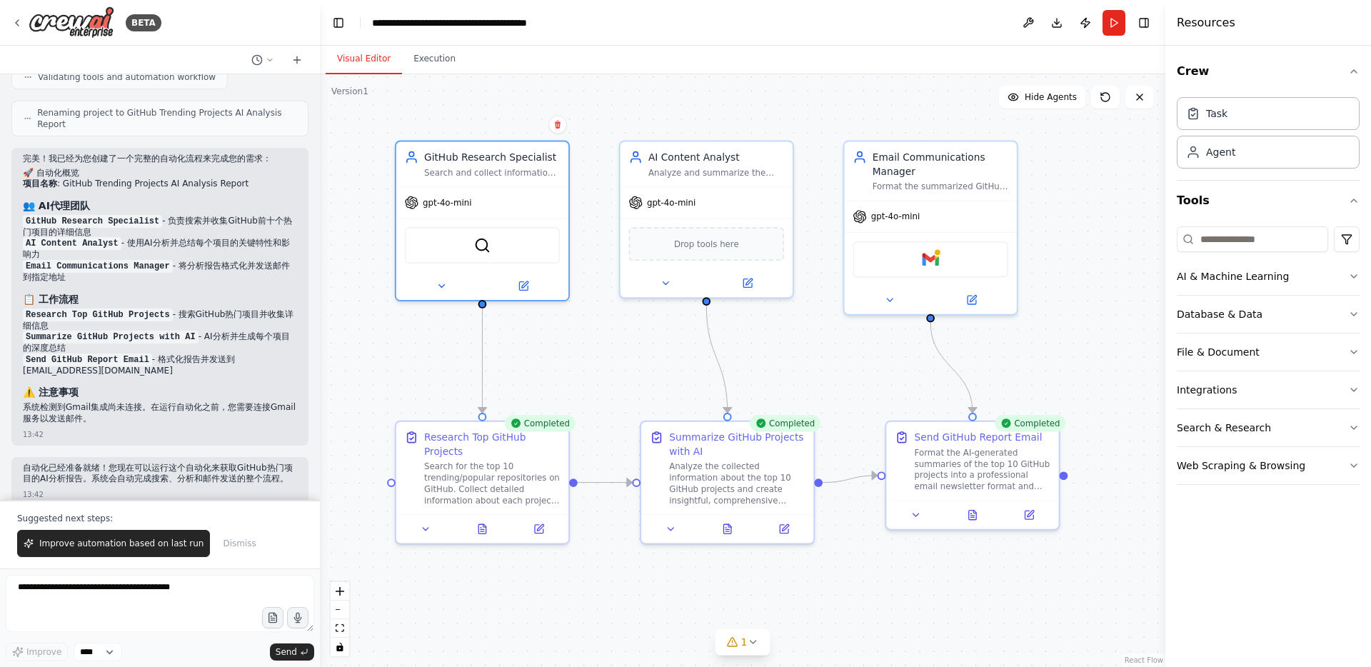
scroll to position [1034, 0]
drag, startPoint x: 128, startPoint y: 273, endPoint x: 139, endPoint y: 416, distance: 143.9
click at [139, 416] on div "完美！我已经为您创建了一个完整的自动化流程来完成您的需求： 🚀 自动化概览 项目名称 : GitHub Trending Projects AI Analys…" at bounding box center [160, 289] width 274 height 274
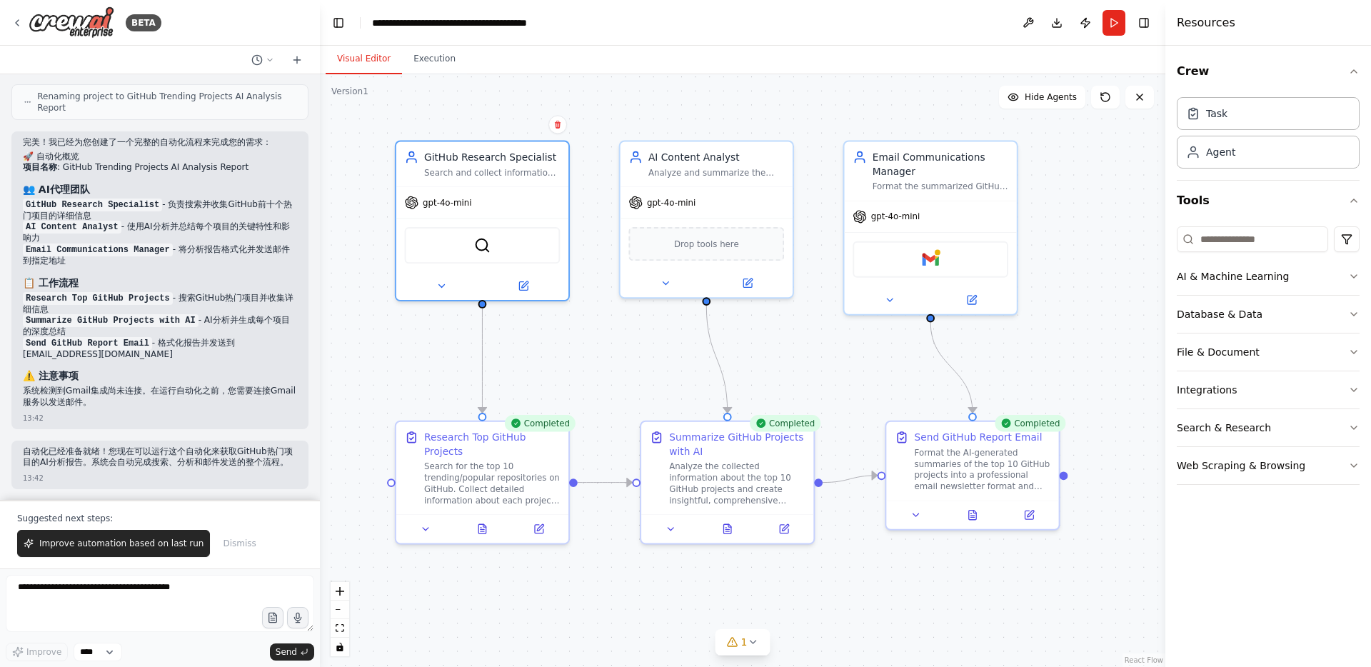
scroll to position [1046, 0]
click at [480, 159] on div "GitHub Research Specialist" at bounding box center [492, 154] width 136 height 14
click at [522, 288] on button at bounding box center [522, 283] width 79 height 17
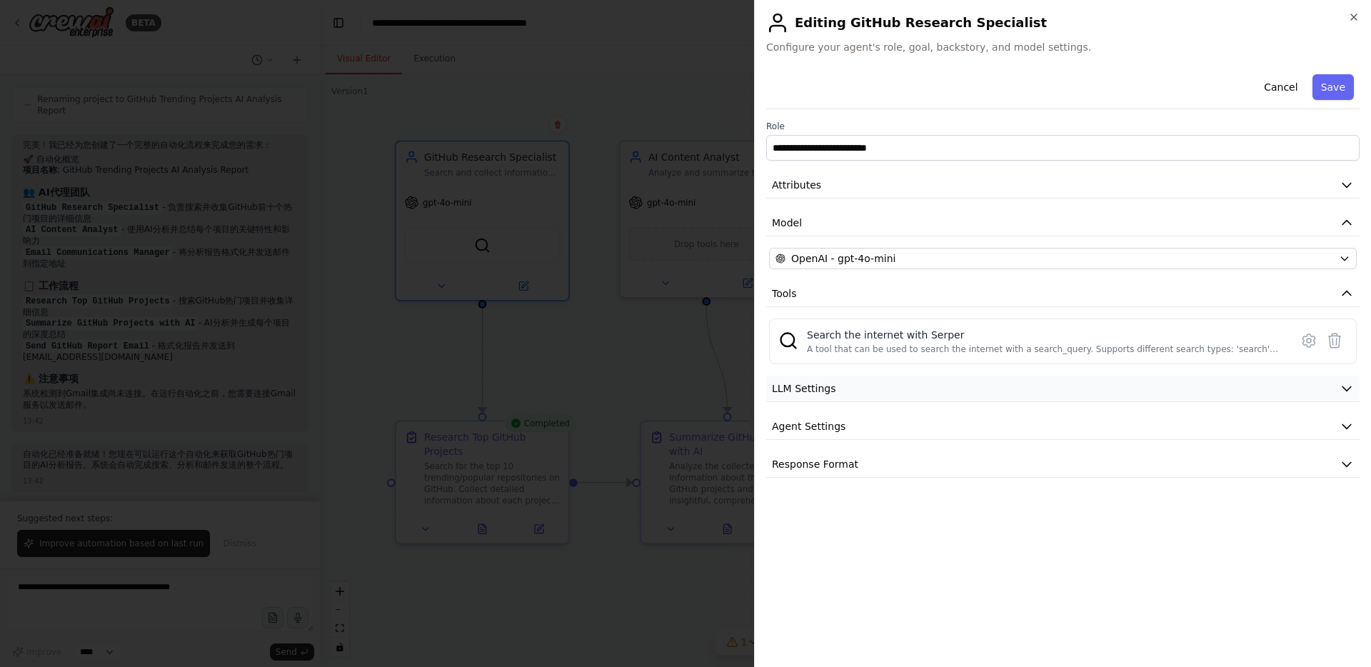
click at [812, 393] on span "LLM Settings" at bounding box center [804, 388] width 64 height 14
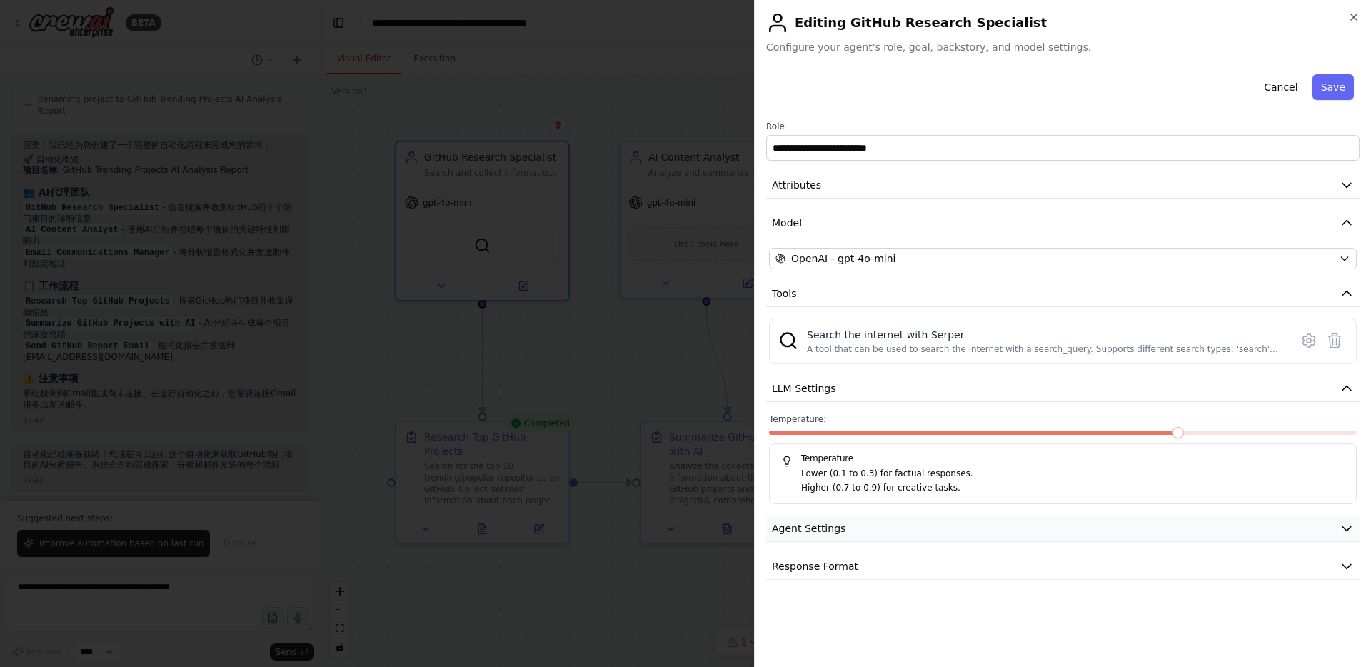
click at [838, 526] on span "Agent Settings" at bounding box center [809, 528] width 74 height 14
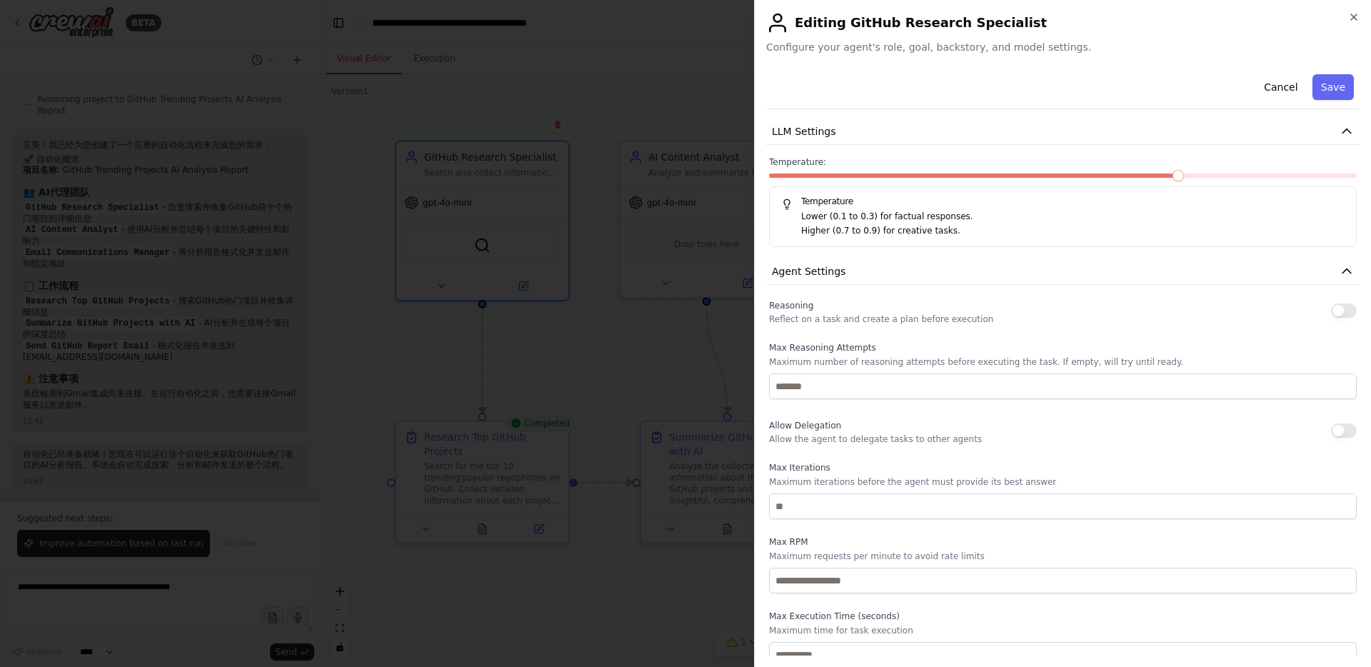
scroll to position [318, 0]
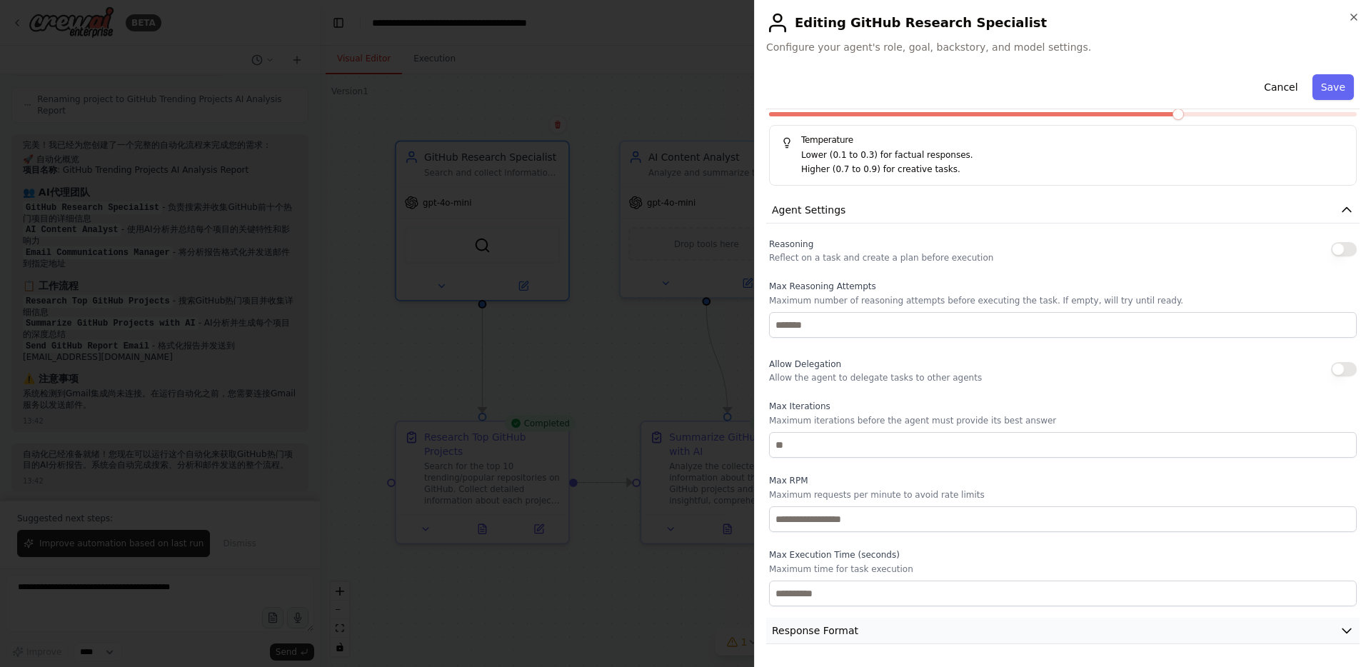
click at [823, 636] on span "Response Format" at bounding box center [815, 630] width 86 height 14
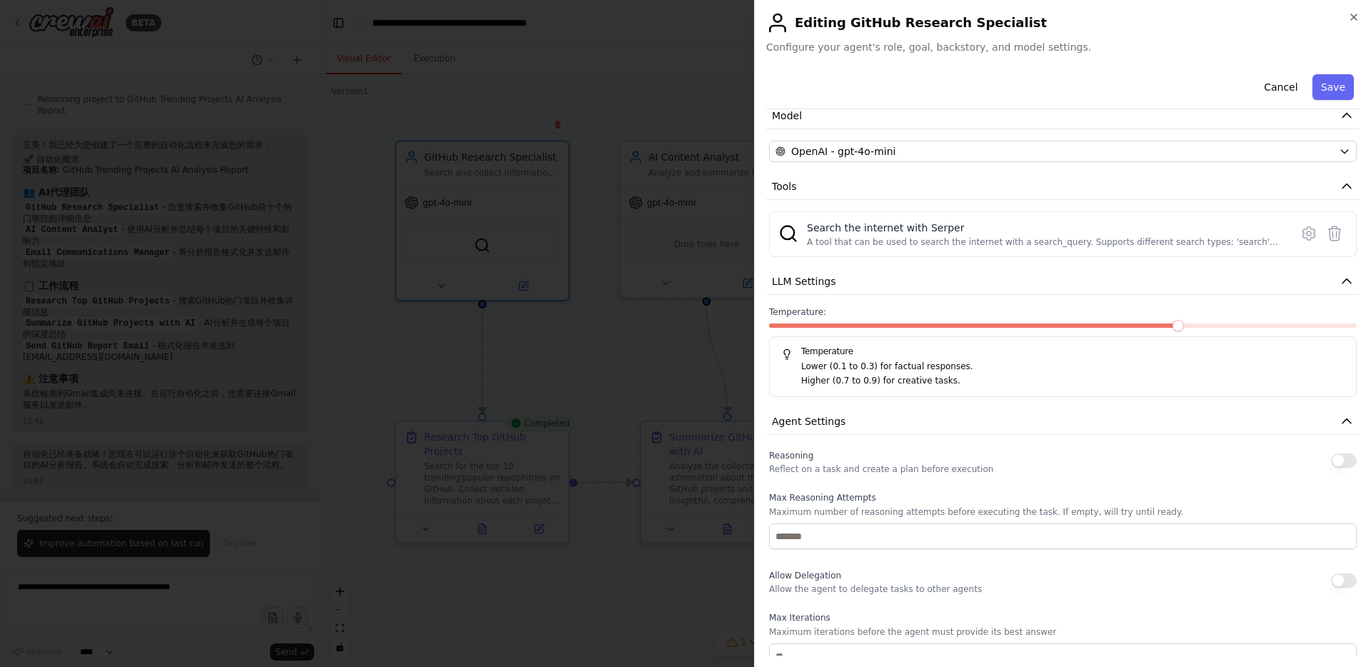
scroll to position [0, 0]
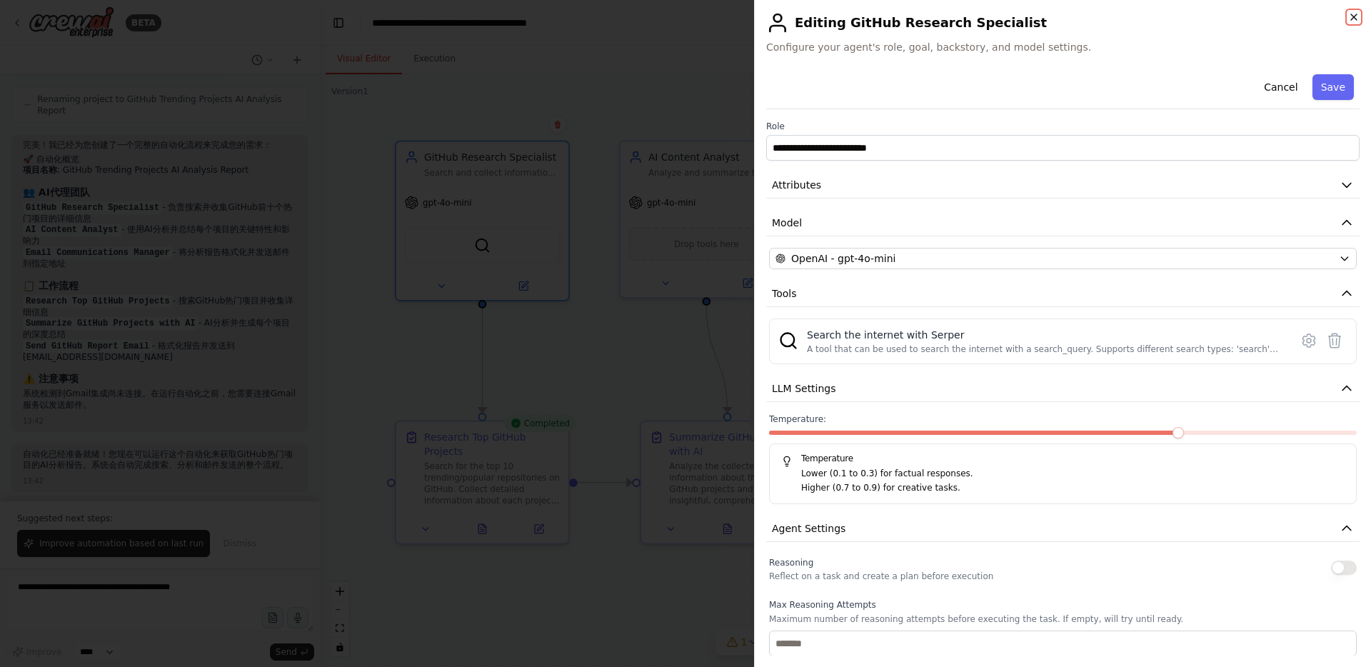
click at [1350, 20] on icon "button" at bounding box center [1353, 16] width 11 height 11
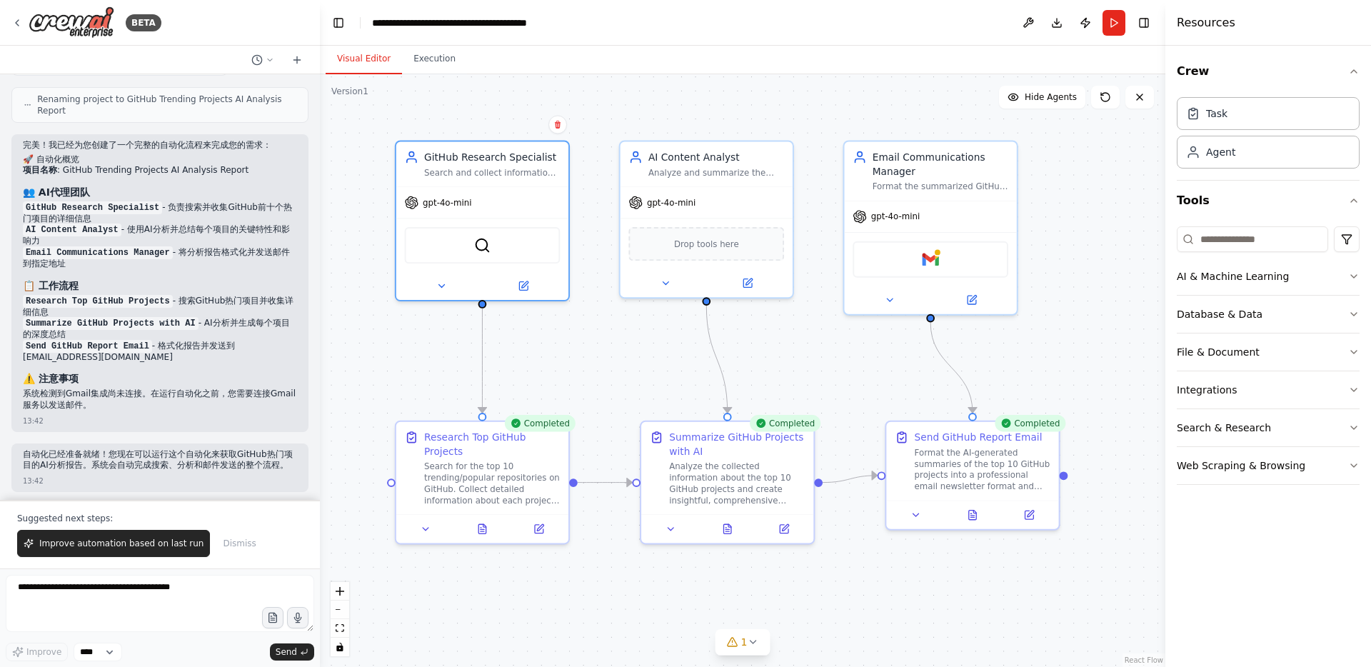
click at [244, 254] on li "Email Communications Manager - 将分析报告格式化并发送邮件到指定地址" at bounding box center [160, 258] width 274 height 23
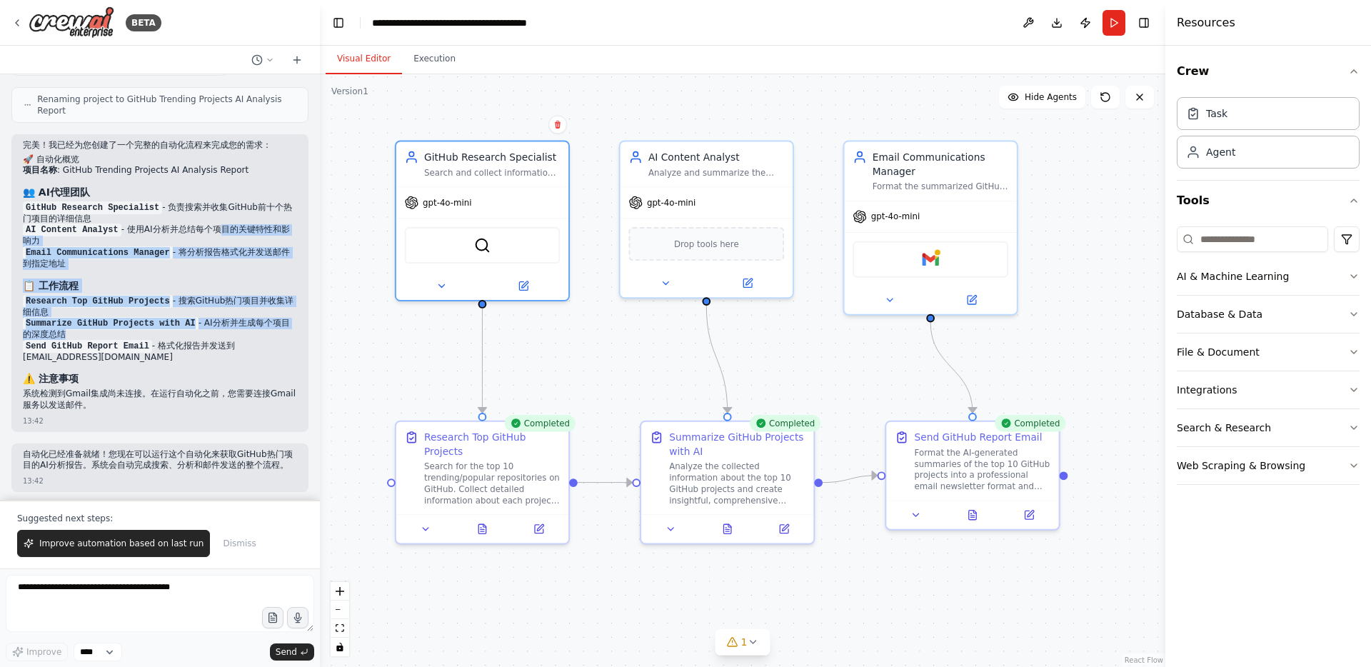
drag, startPoint x: 216, startPoint y: 229, endPoint x: 231, endPoint y: 351, distance: 122.3
click at [231, 351] on div "完美！我已经为您创建了一个完整的自动化流程来完成您的需求： 🚀 自动化概览 项目名称 : GitHub Trending Projects AI Analys…" at bounding box center [160, 277] width 274 height 274
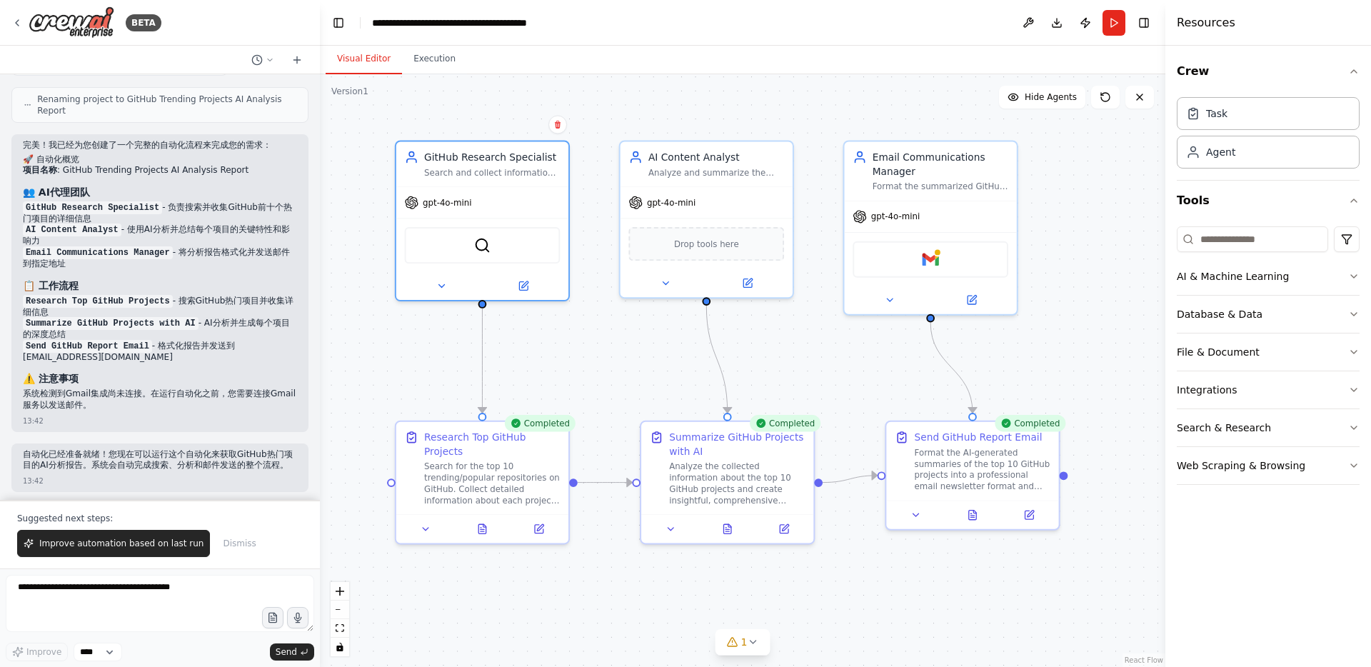
click at [248, 353] on li "Send GitHub Report Email - 格式化报告并发送到 1722@qq.com" at bounding box center [160, 352] width 274 height 23
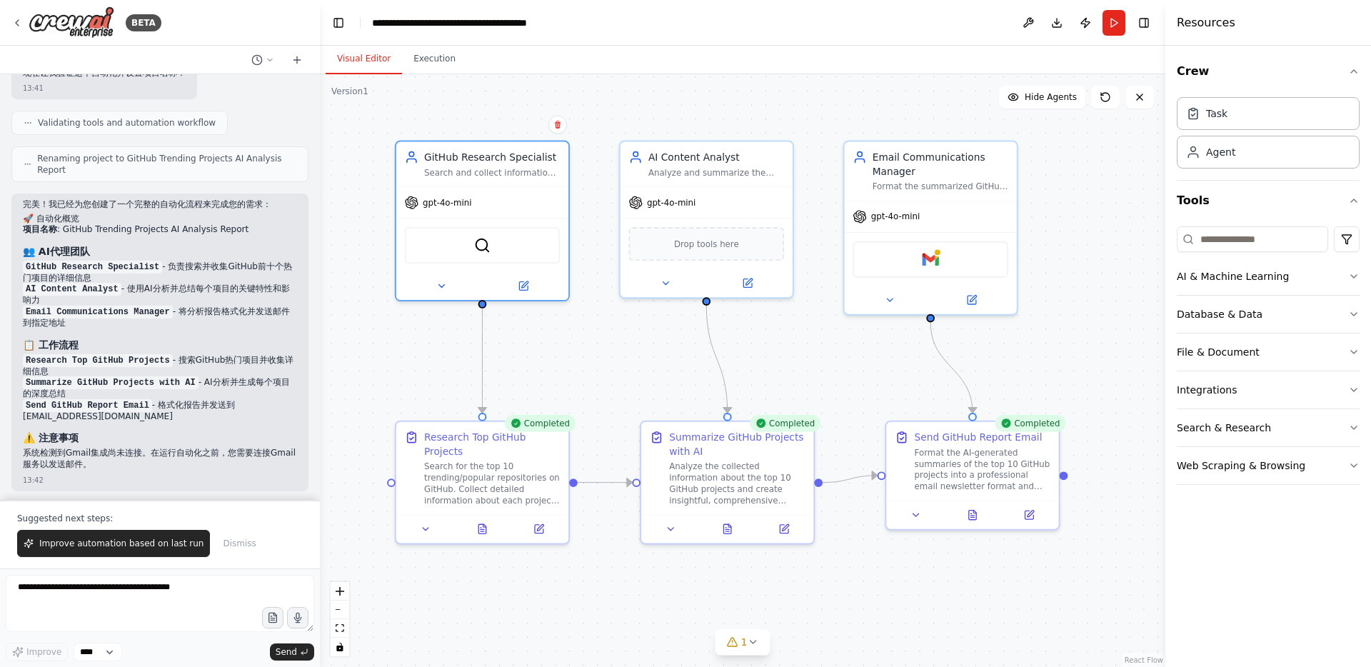
scroll to position [1049, 0]
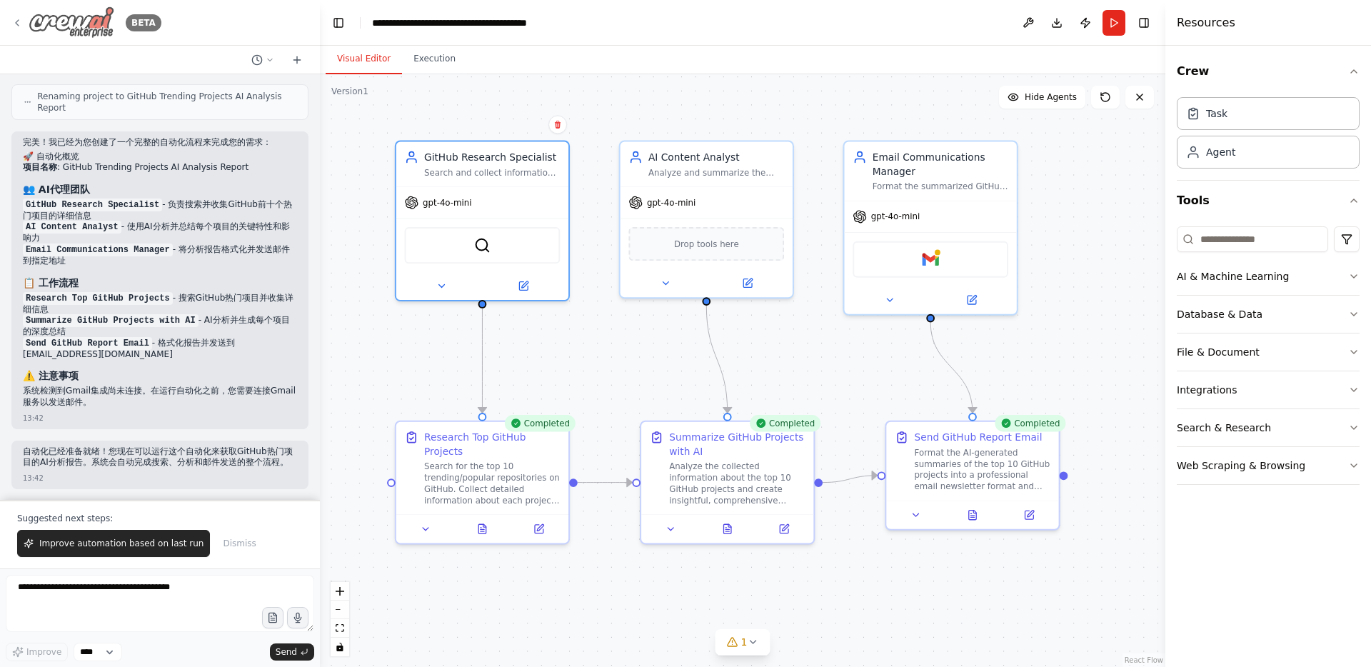
click at [13, 17] on icon at bounding box center [16, 22] width 11 height 11
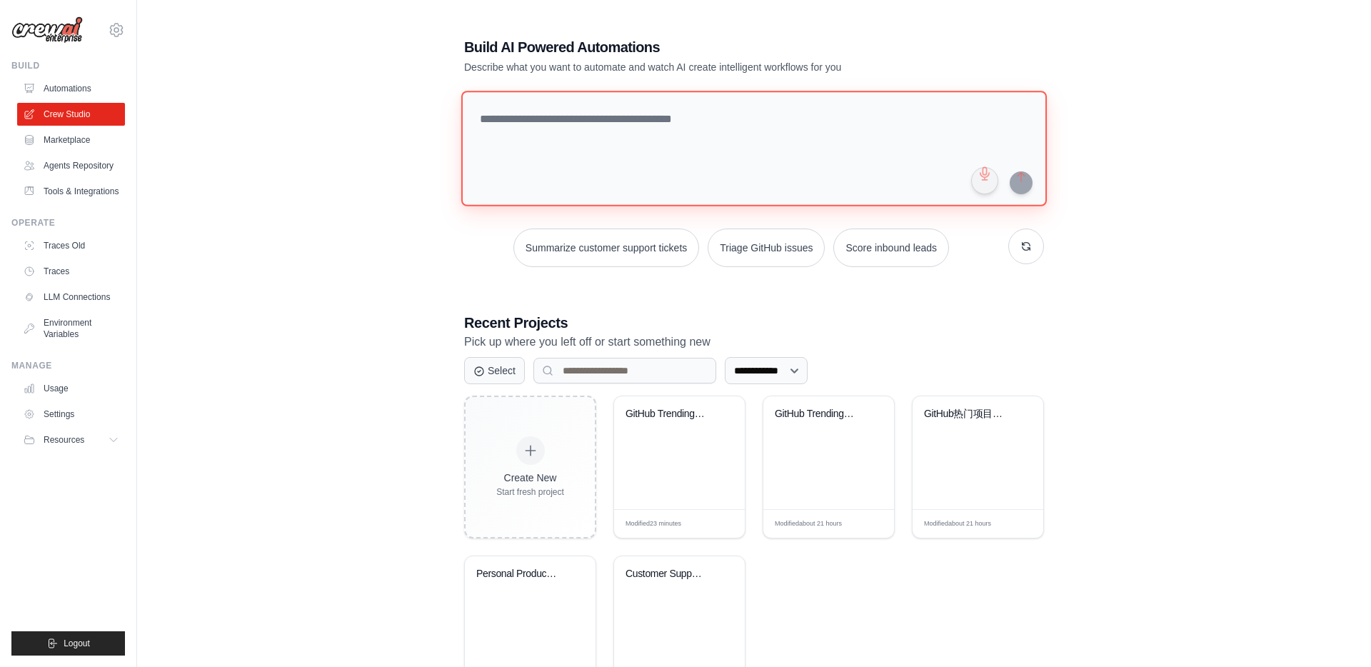
click at [634, 146] on textarea at bounding box center [754, 149] width 586 height 116
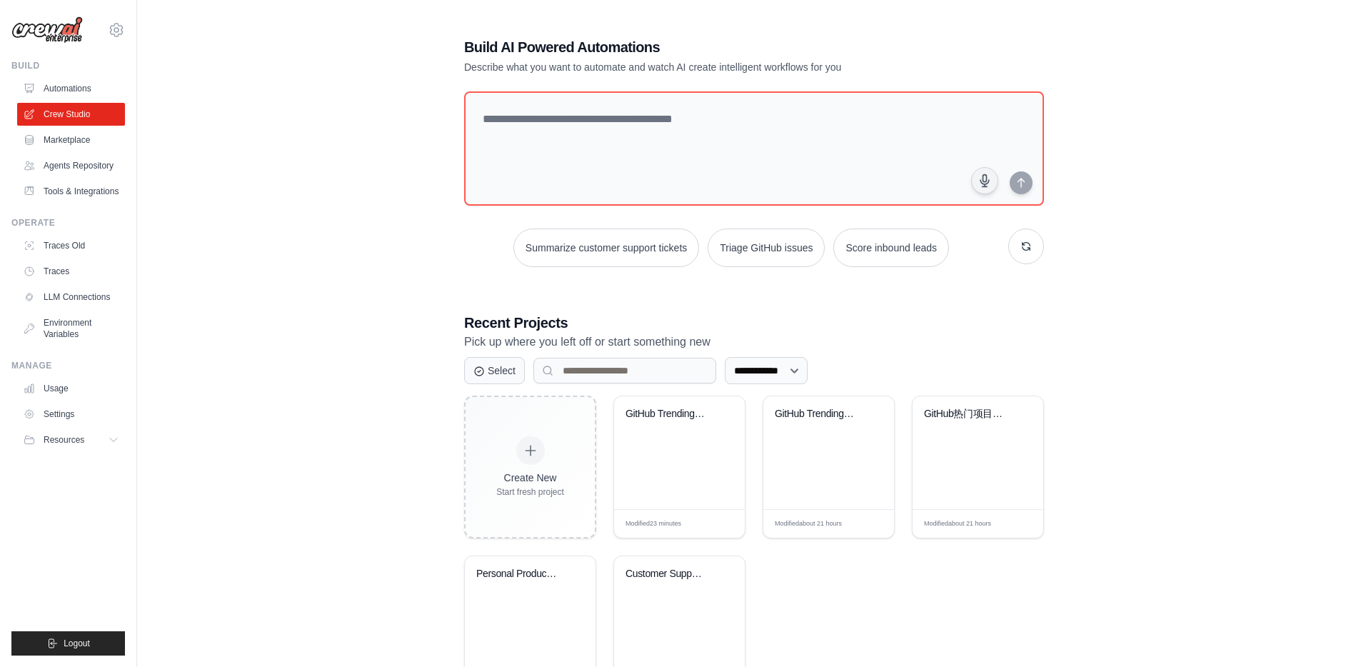
click at [668, 333] on p "Pick up where you left off or start something new" at bounding box center [754, 342] width 580 height 19
click at [84, 88] on link "Automations" at bounding box center [73, 88] width 108 height 23
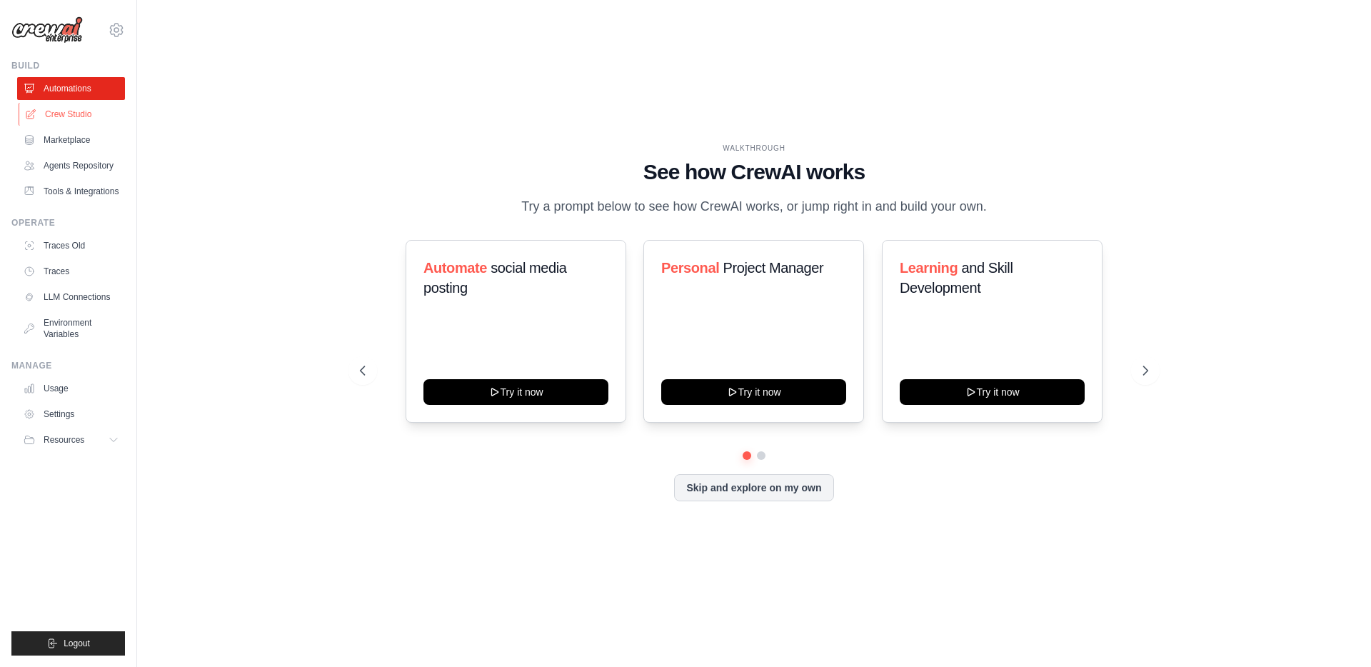
click at [66, 113] on link "Crew Studio" at bounding box center [73, 114] width 108 height 23
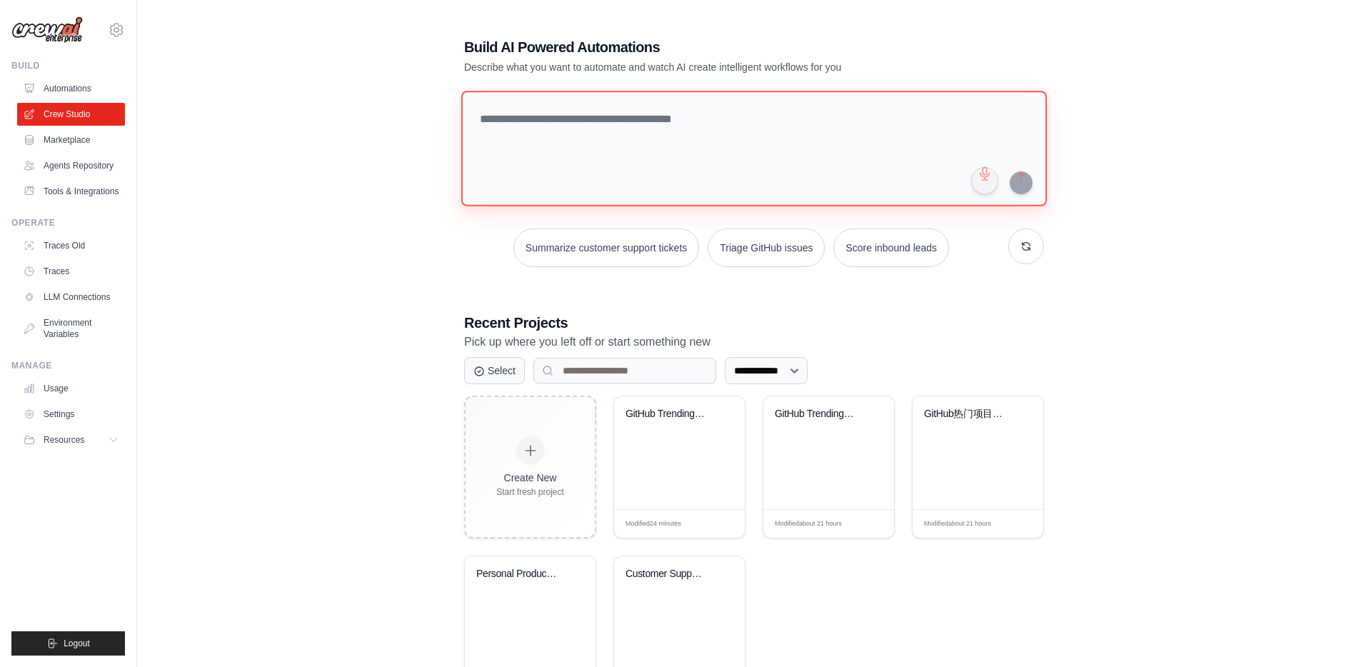
click at [578, 126] on textarea at bounding box center [754, 149] width 586 height 116
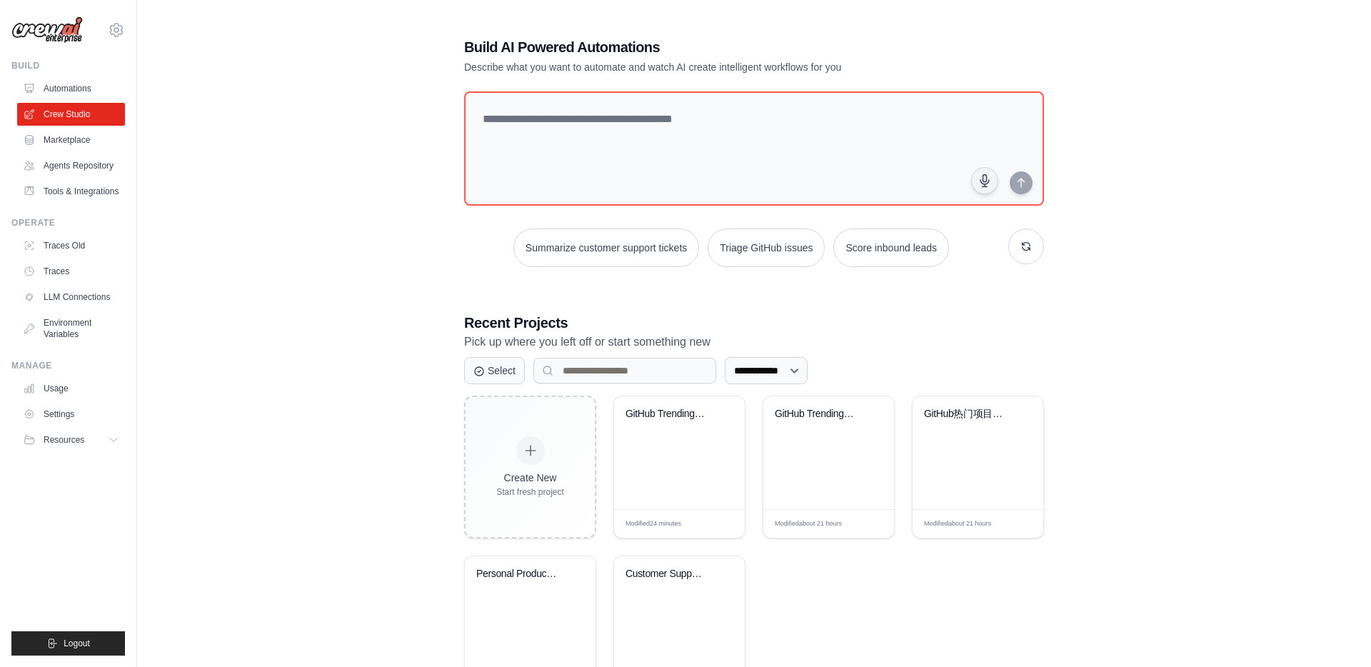
click at [378, 181] on div "**********" at bounding box center [754, 367] width 1188 height 707
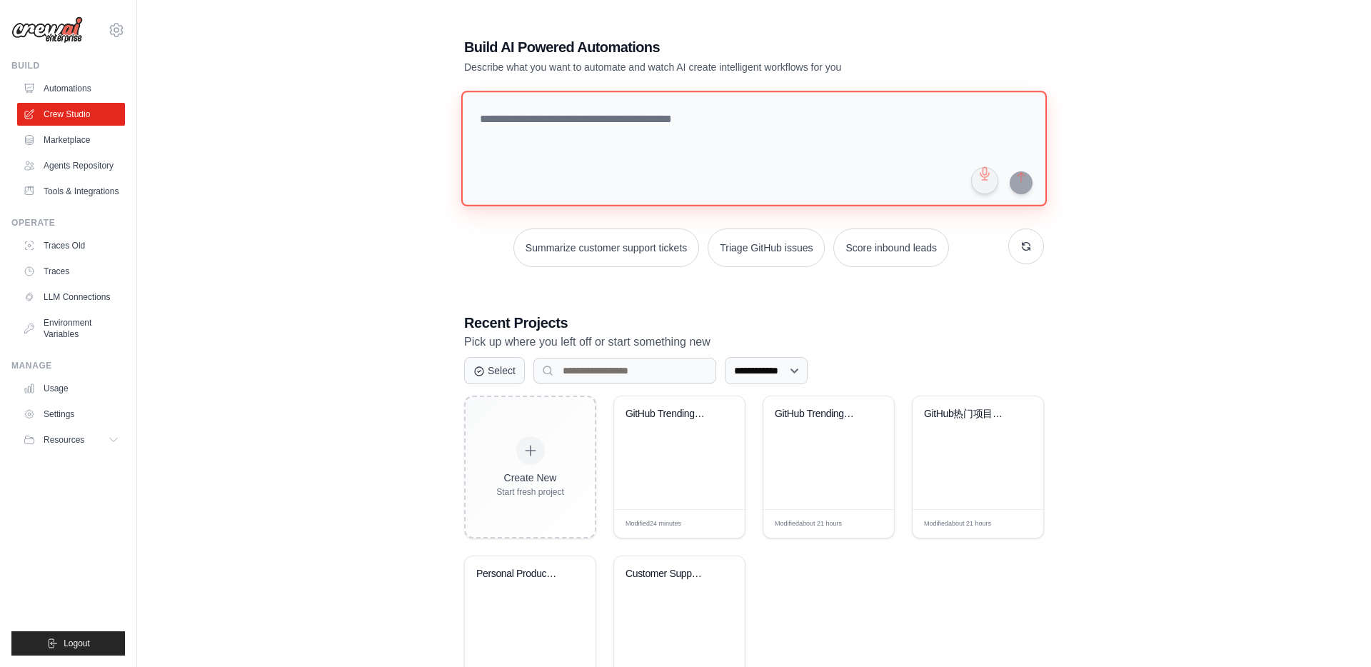
click at [548, 165] on textarea at bounding box center [754, 149] width 586 height 116
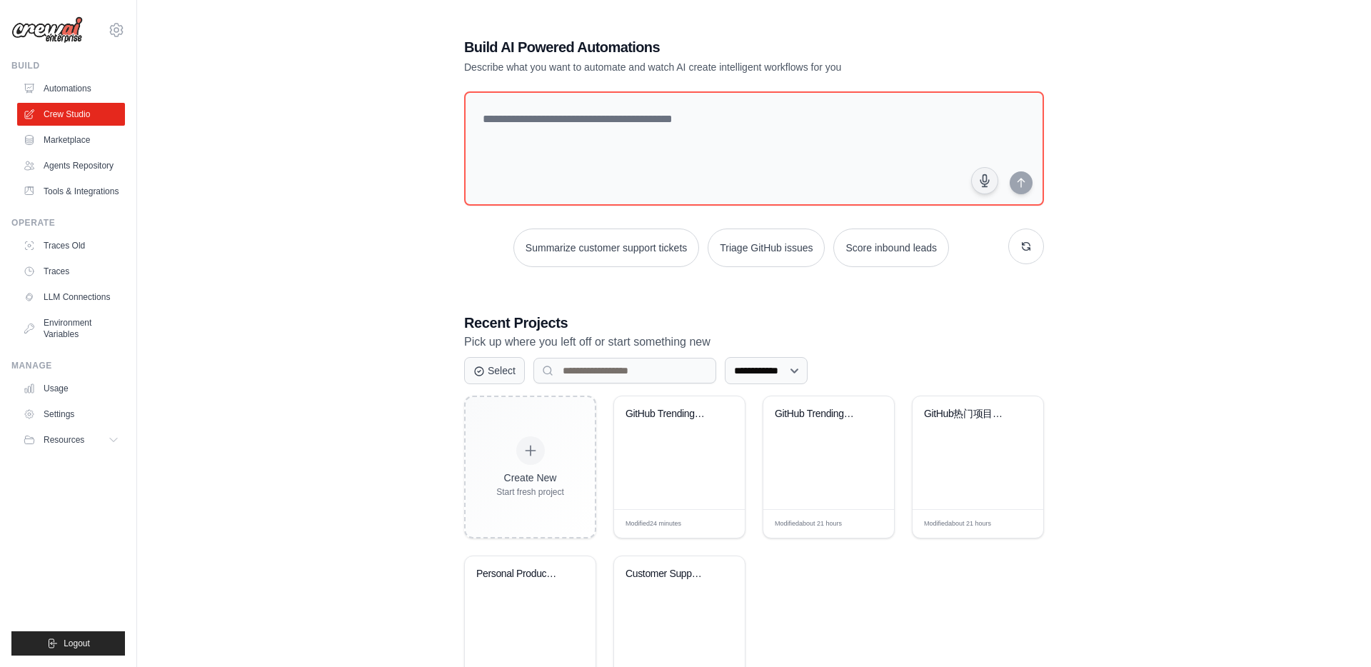
click at [351, 249] on div "**********" at bounding box center [754, 367] width 1188 height 707
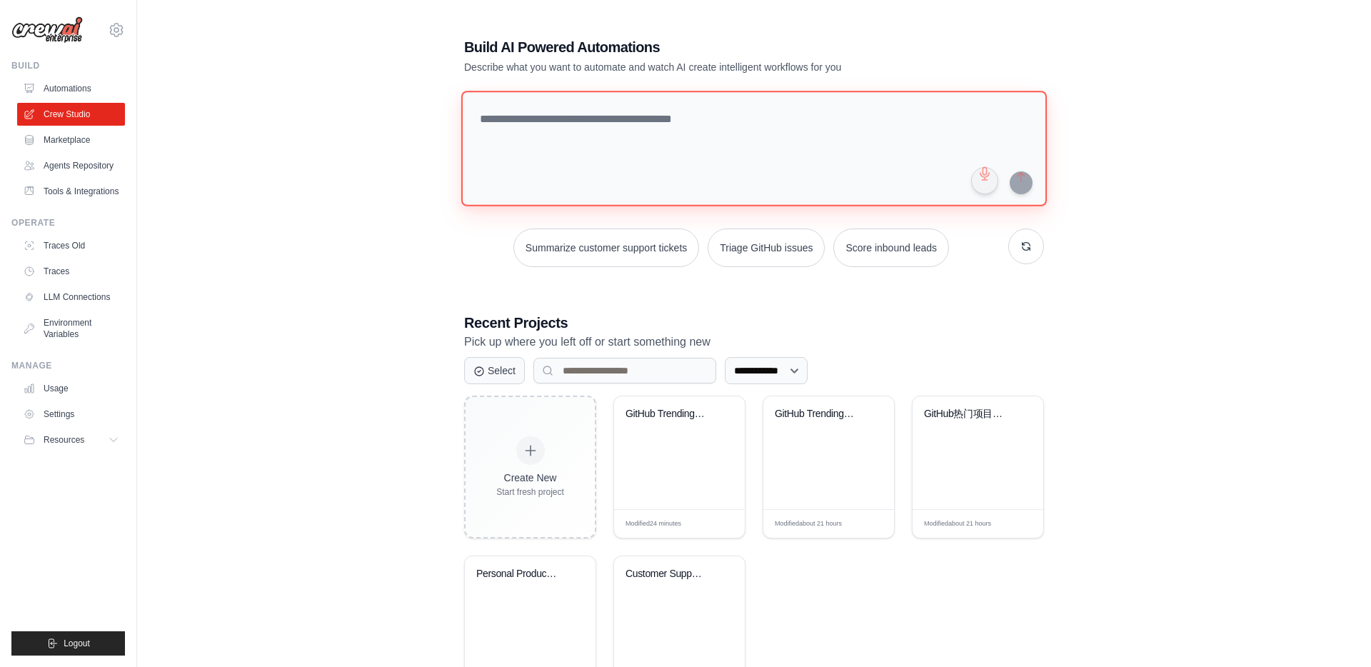
click at [585, 109] on textarea at bounding box center [754, 149] width 586 height 116
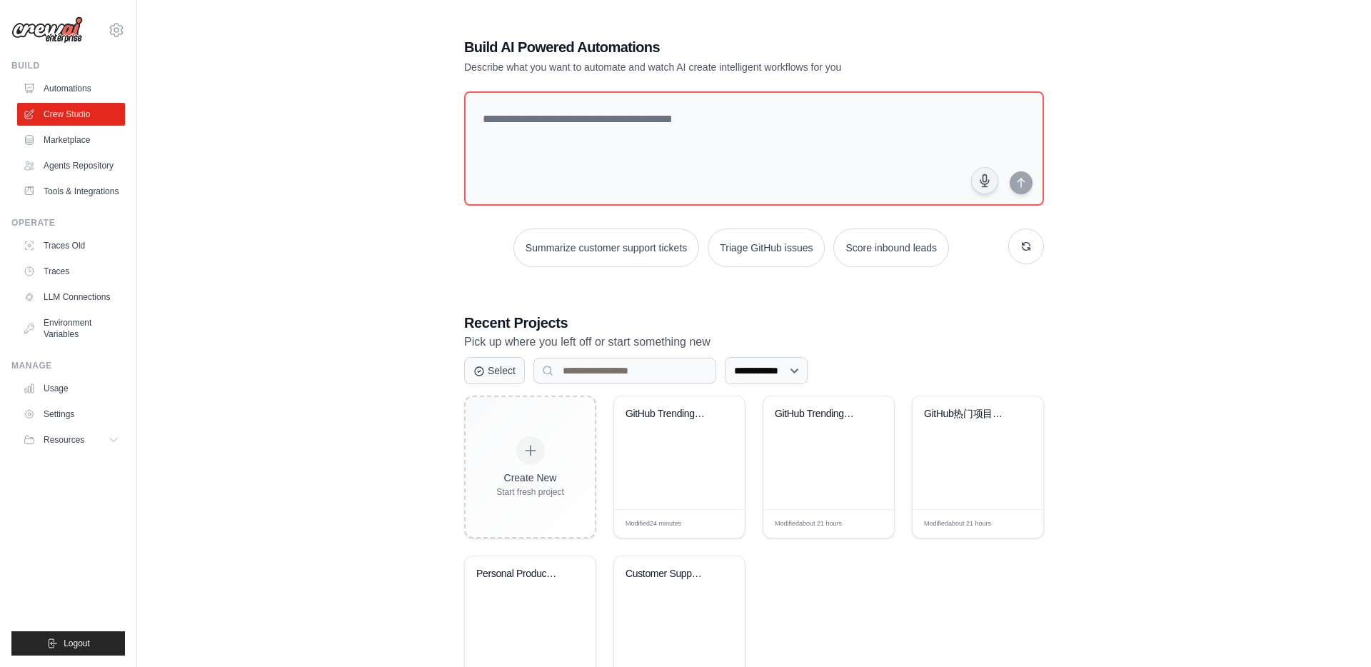
click at [405, 139] on div "**********" at bounding box center [754, 367] width 1188 height 707
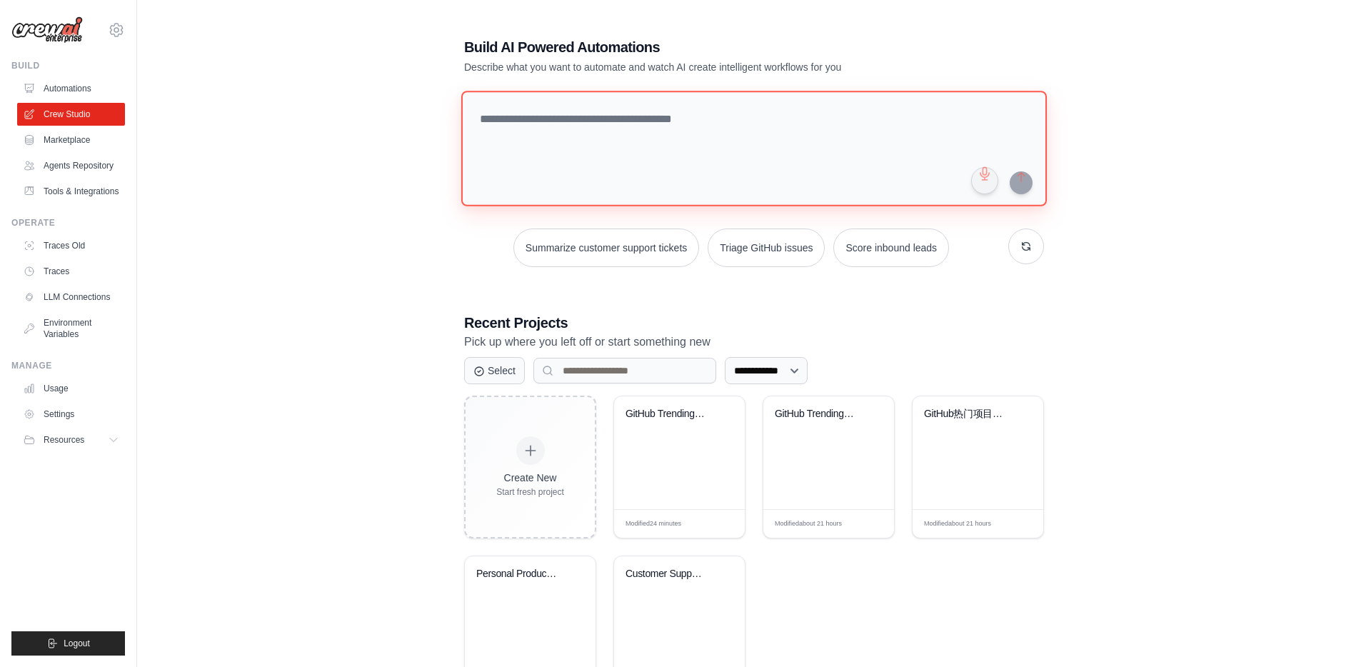
click at [576, 139] on textarea at bounding box center [754, 149] width 586 height 116
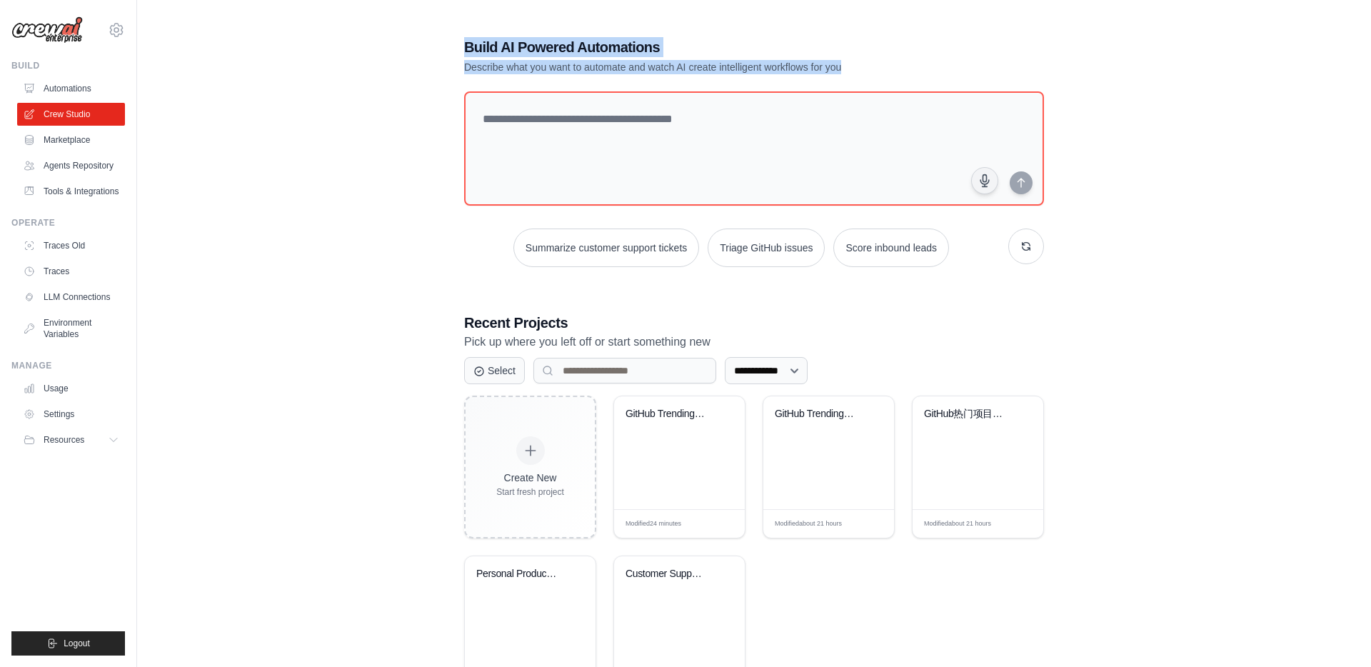
drag, startPoint x: 458, startPoint y: 50, endPoint x: 880, endPoint y: 75, distance: 422.8
click at [880, 75] on div "**********" at bounding box center [754, 367] width 614 height 707
drag, startPoint x: 880, startPoint y: 75, endPoint x: 468, endPoint y: 46, distance: 413.7
click at [468, 46] on div "**********" at bounding box center [754, 367] width 614 height 707
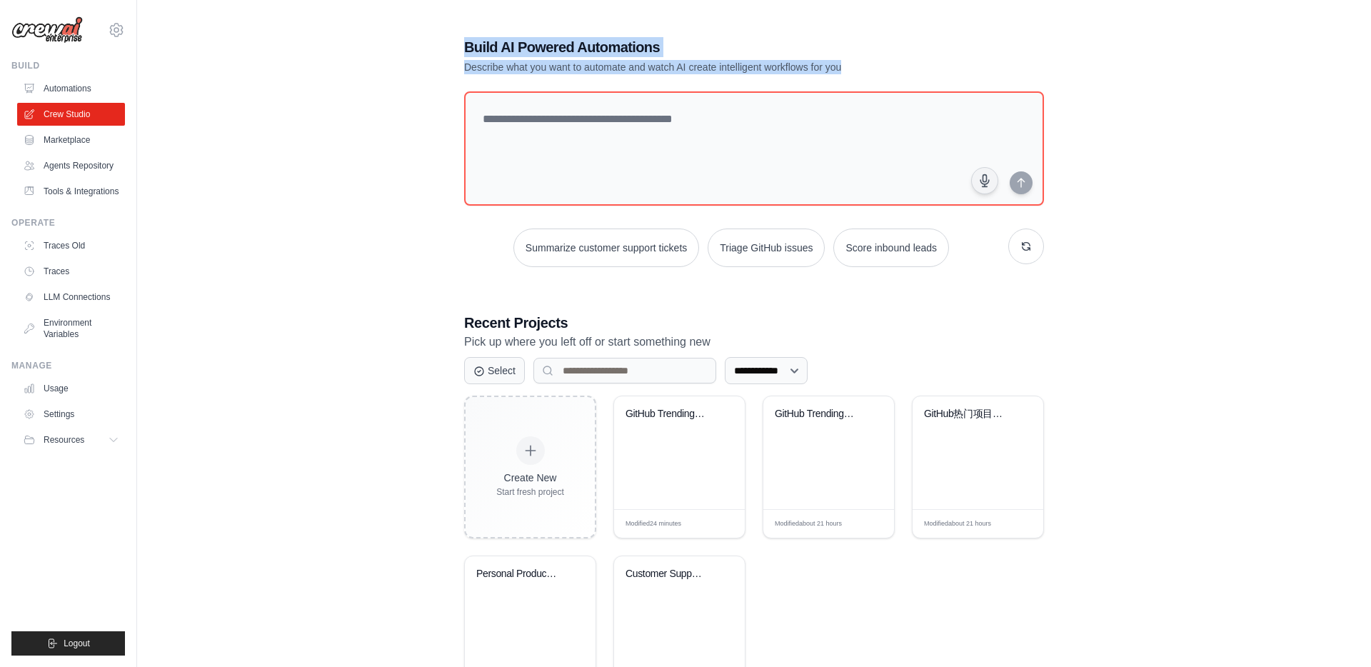
click at [389, 248] on div "**********" at bounding box center [754, 367] width 1188 height 707
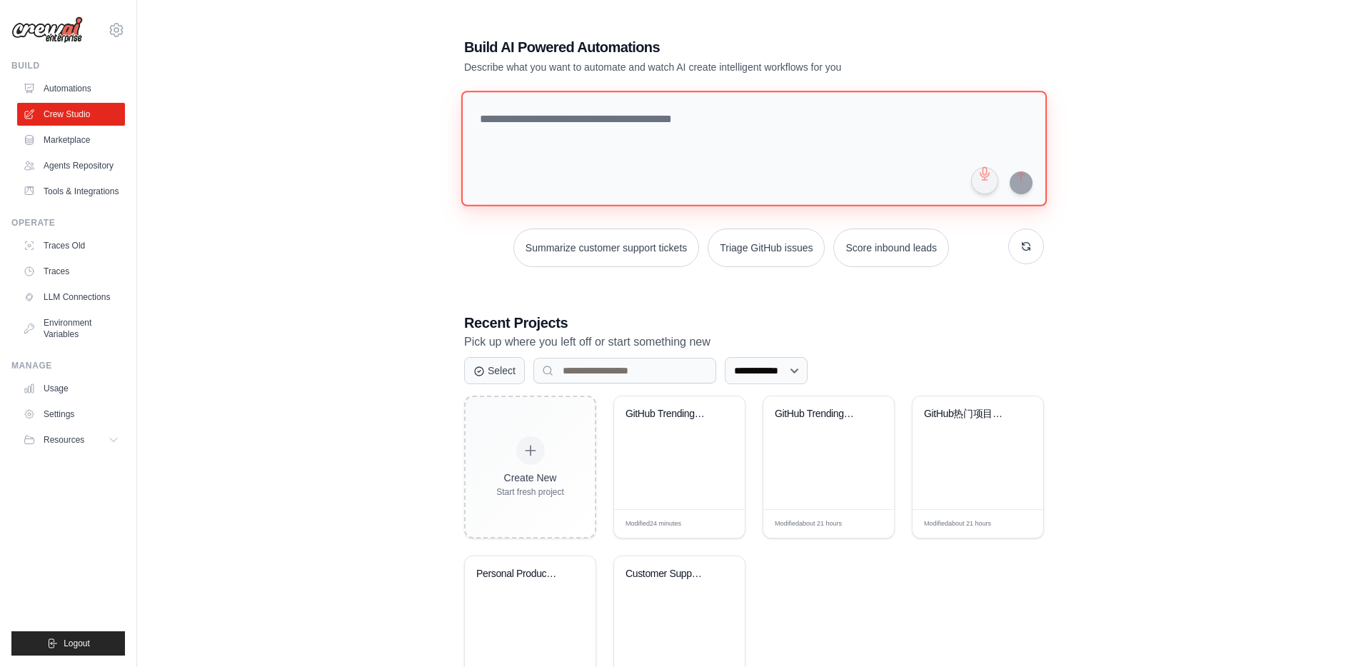
click at [597, 129] on textarea at bounding box center [754, 149] width 586 height 116
